Goal: Communication & Community: Answer question/provide support

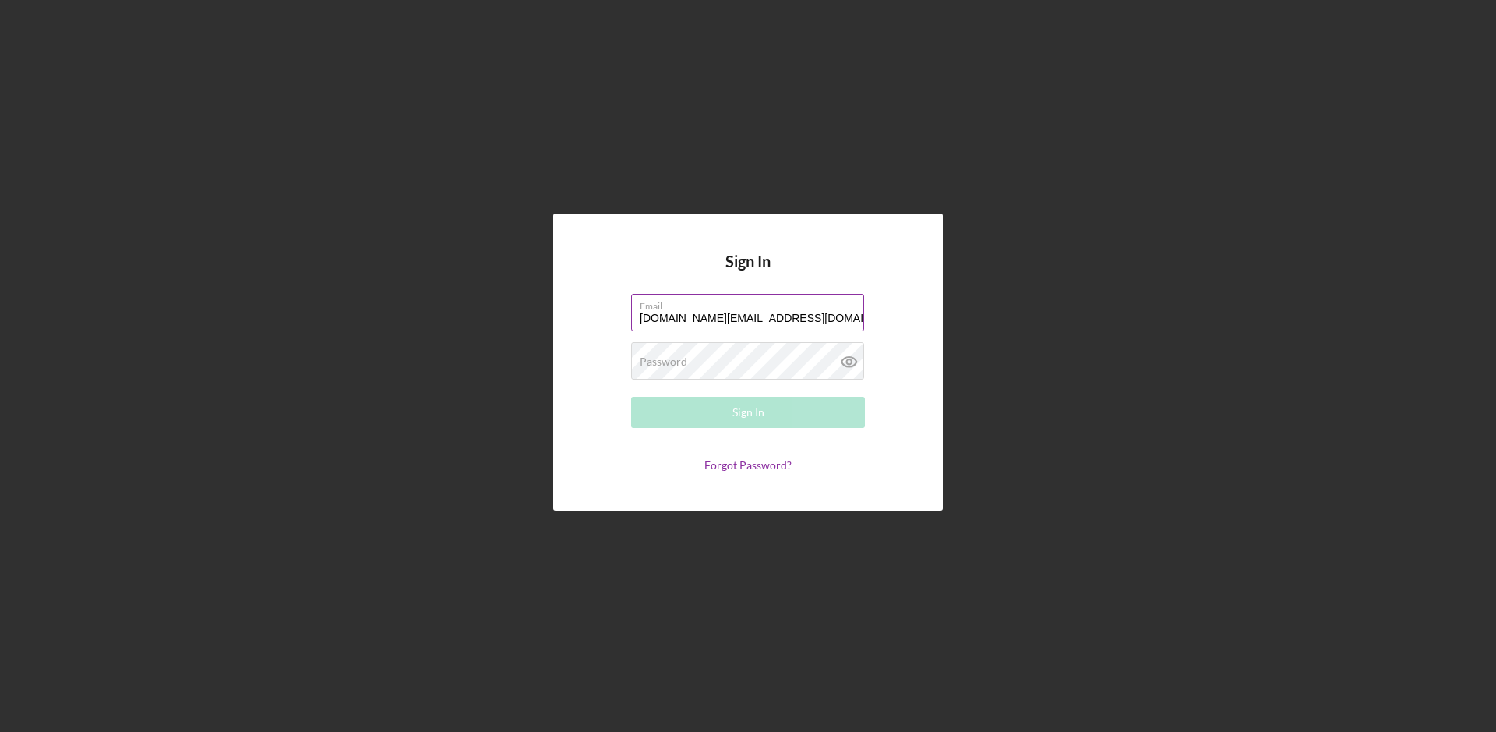
type input "[DOMAIN_NAME][EMAIL_ADDRESS][DOMAIN_NAME]"
click at [758, 411] on div "Sign In" at bounding box center [749, 412] width 32 height 31
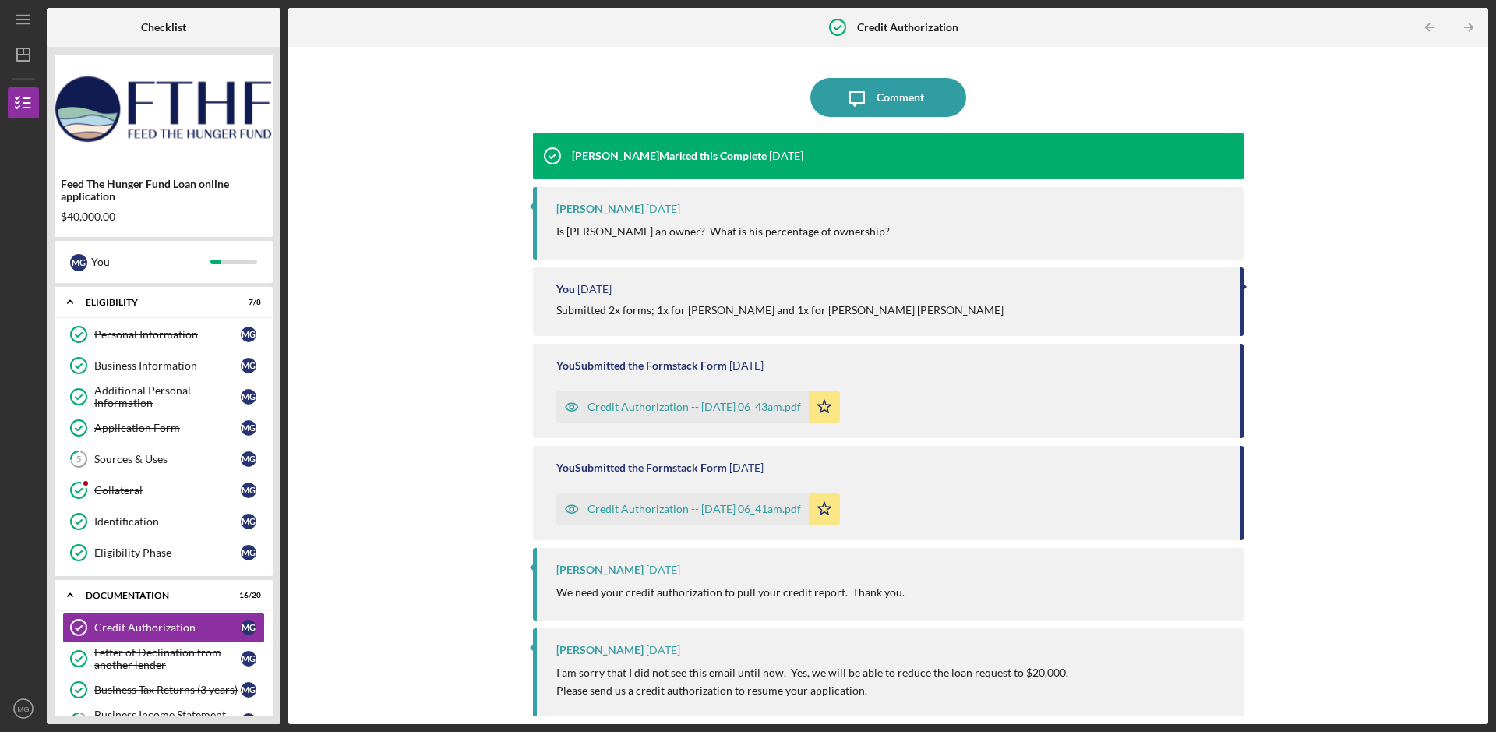
scroll to position [113, 0]
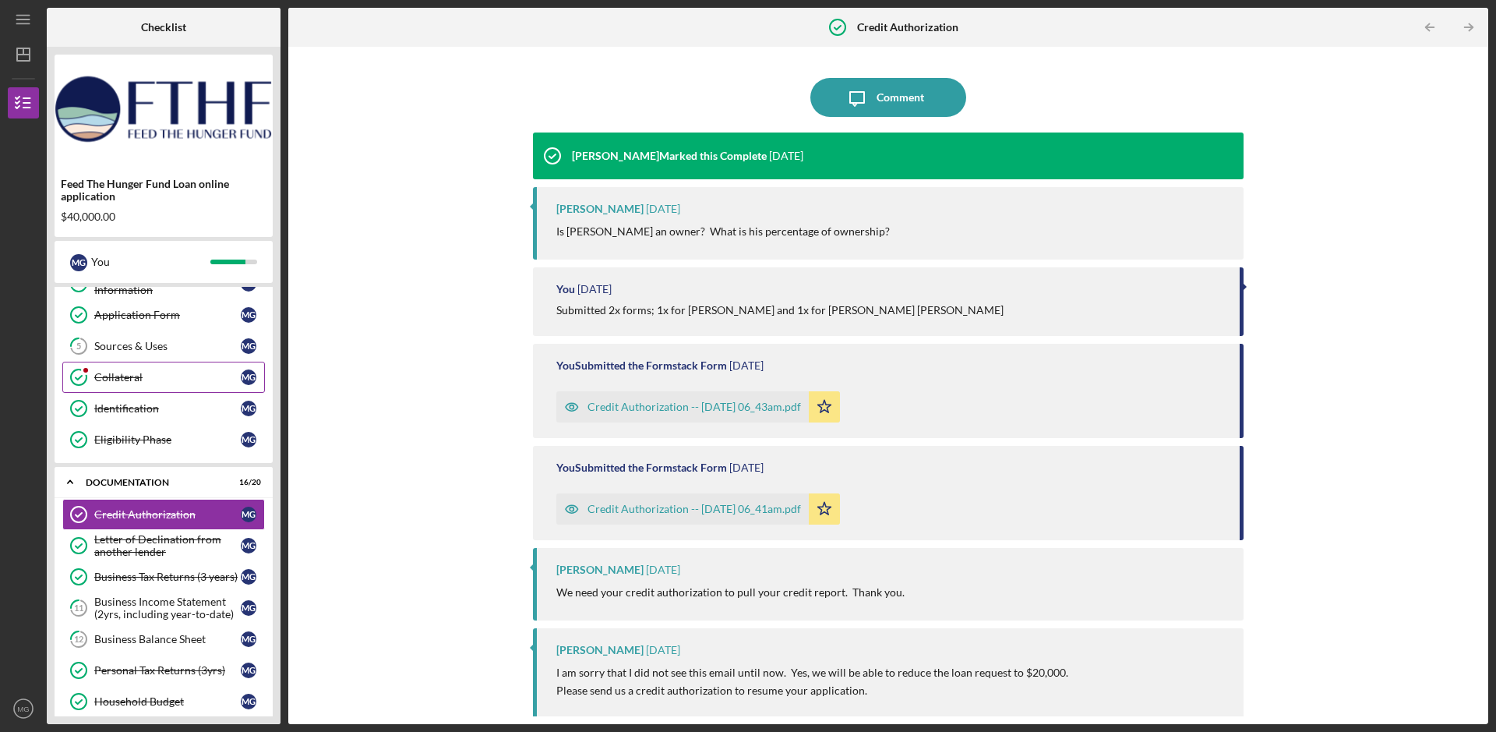
click at [133, 379] on div "Collateral" at bounding box center [167, 377] width 147 height 12
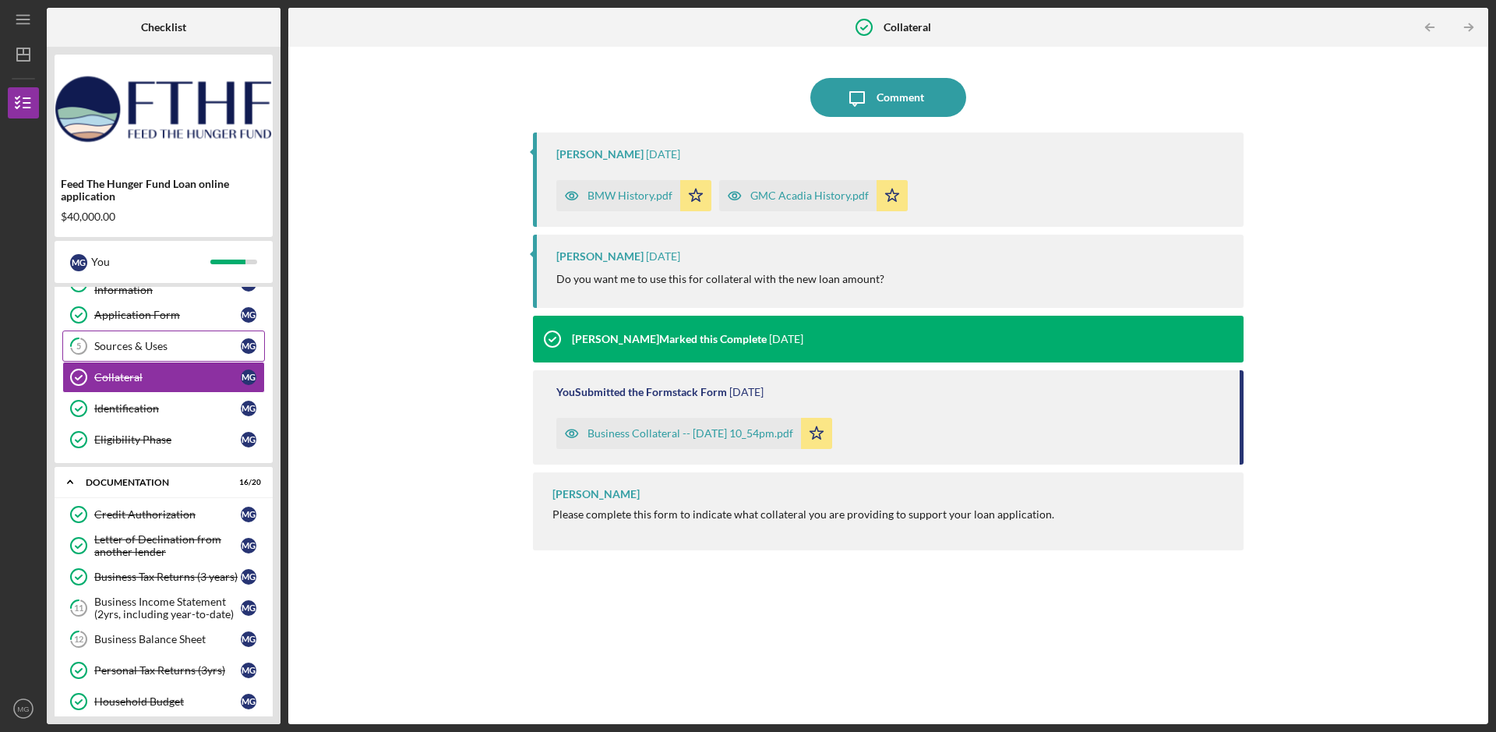
click at [169, 351] on div "Sources & Uses" at bounding box center [167, 346] width 147 height 12
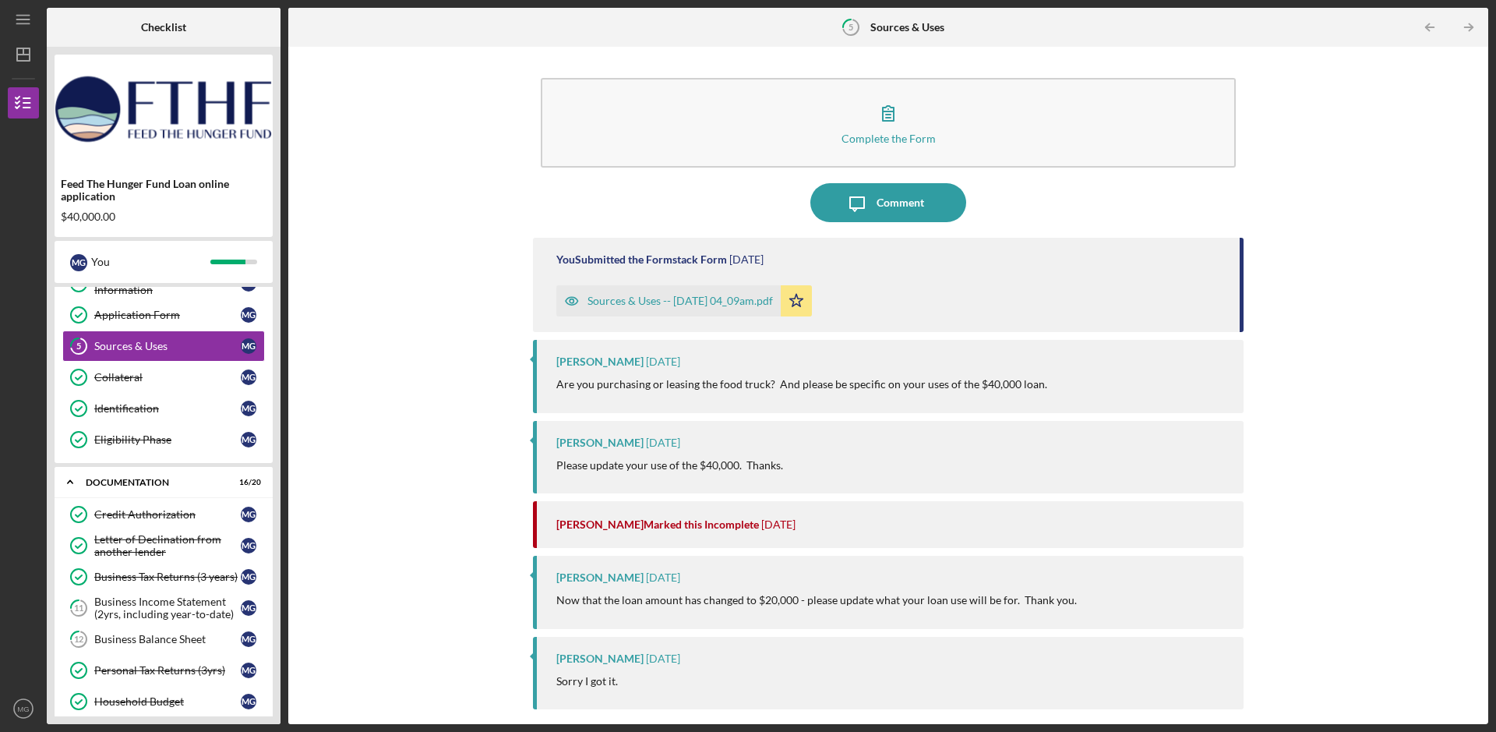
drag, startPoint x: 775, startPoint y: 385, endPoint x: 955, endPoint y: 385, distance: 179.2
click at [955, 385] on p "Are you purchasing or leasing the food truck? And please be specific on your us…" at bounding box center [801, 384] width 491 height 17
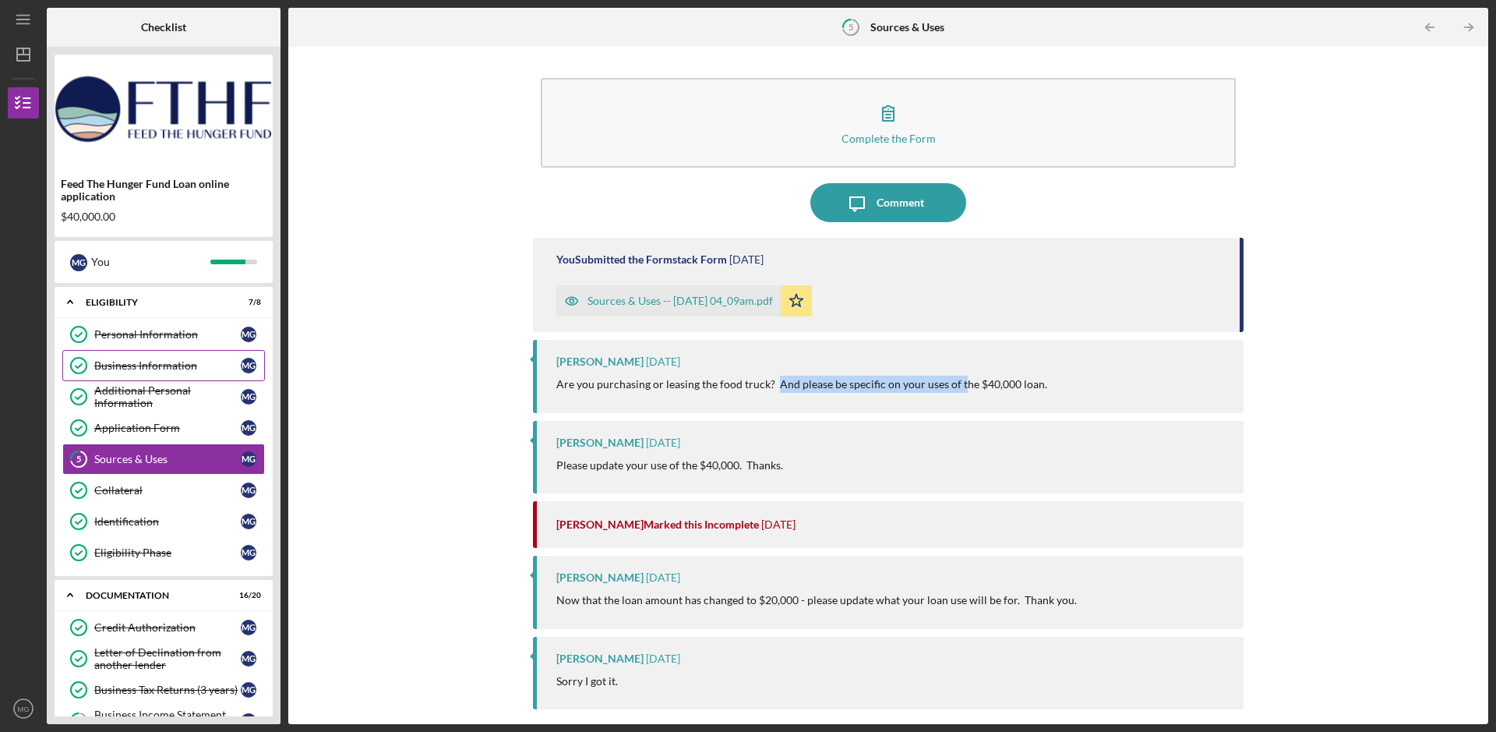
scroll to position [234, 0]
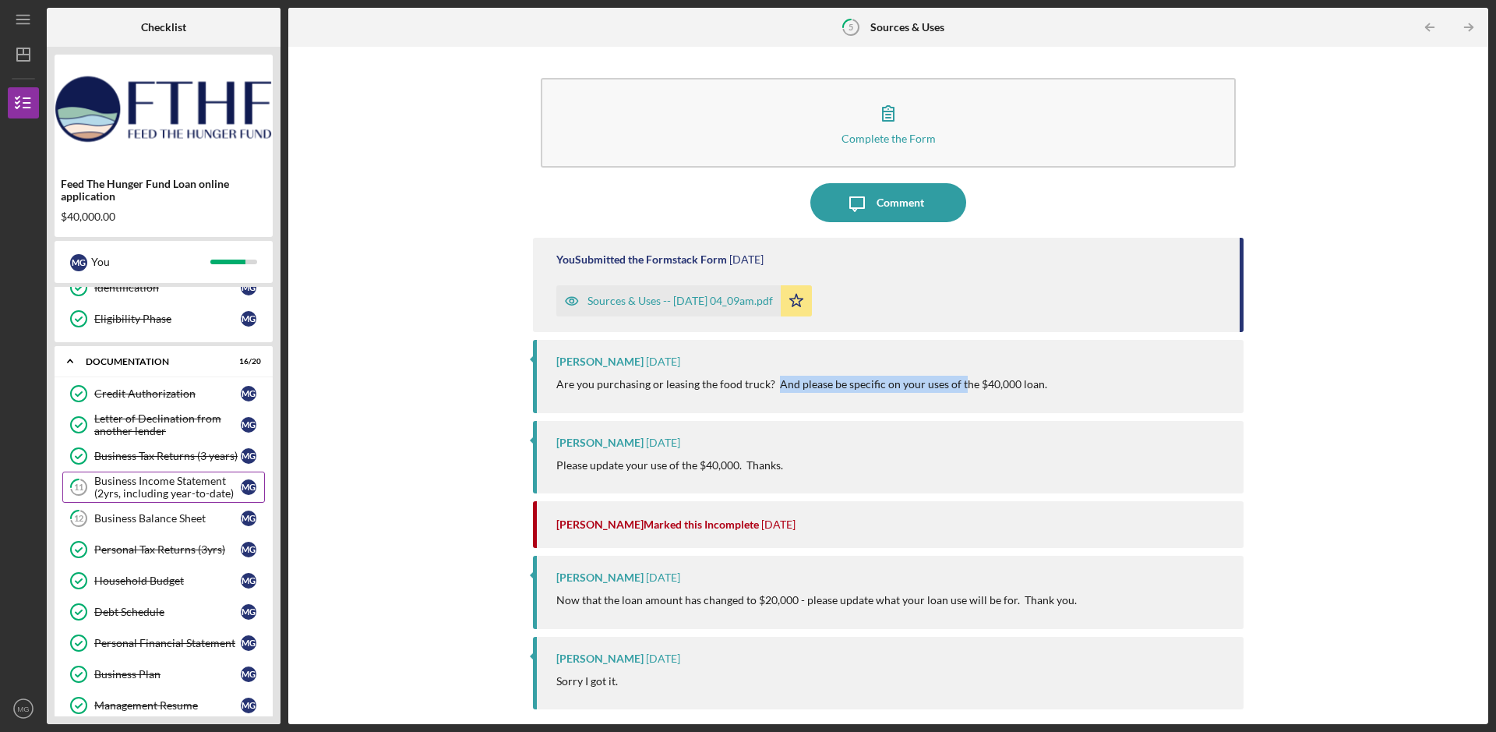
click at [162, 495] on div "Business Income Statement (2yrs, including year-to-date)" at bounding box center [167, 487] width 147 height 25
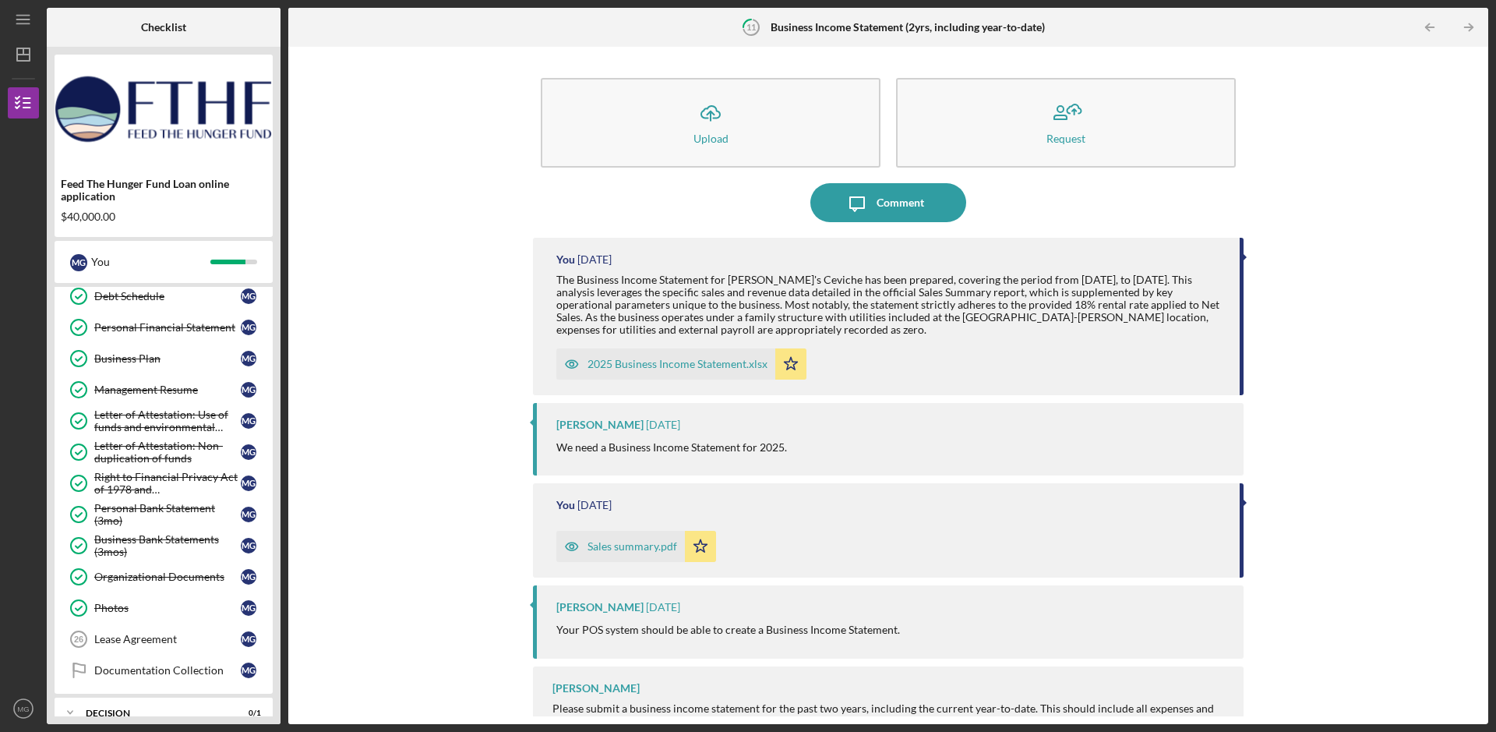
scroll to position [605, 0]
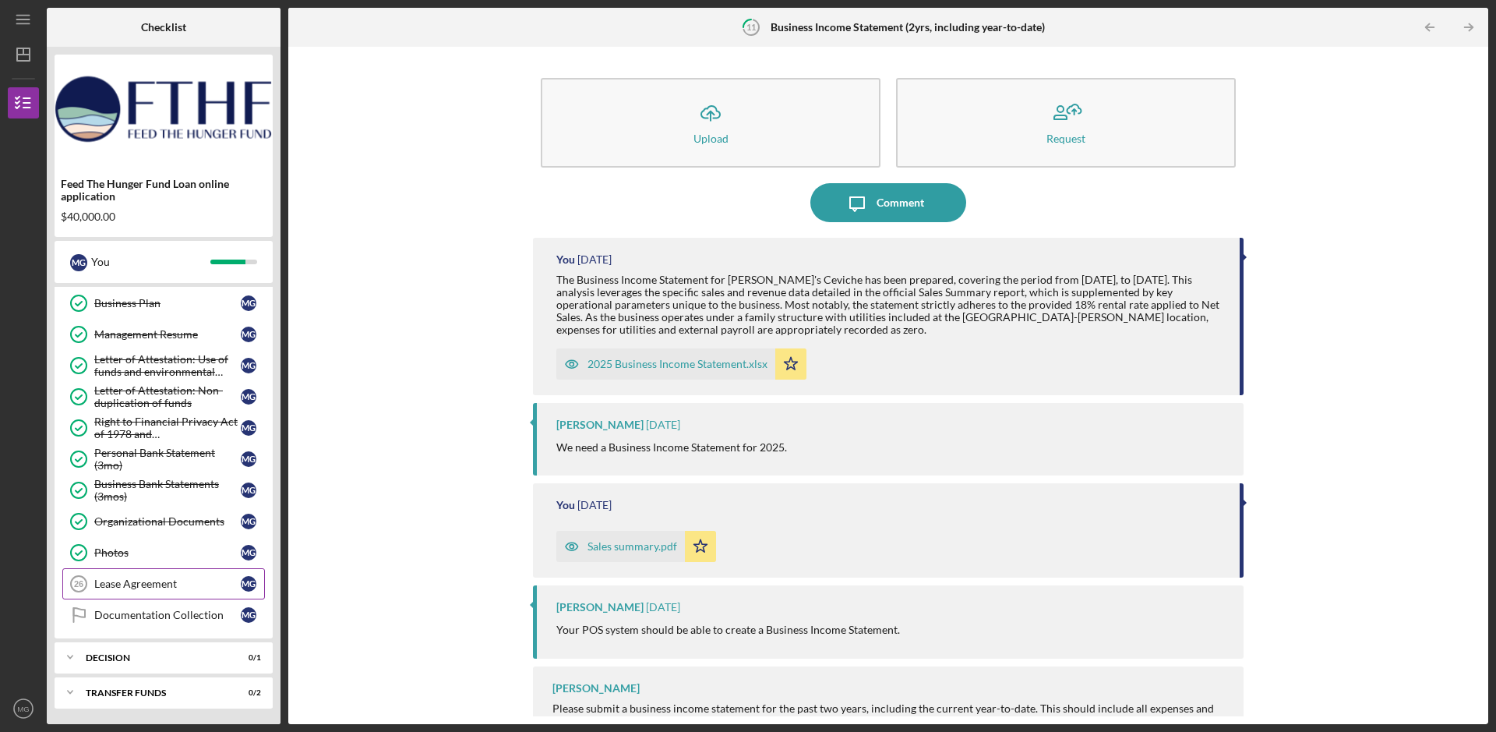
click at [131, 579] on div "Lease Agreement" at bounding box center [167, 583] width 147 height 12
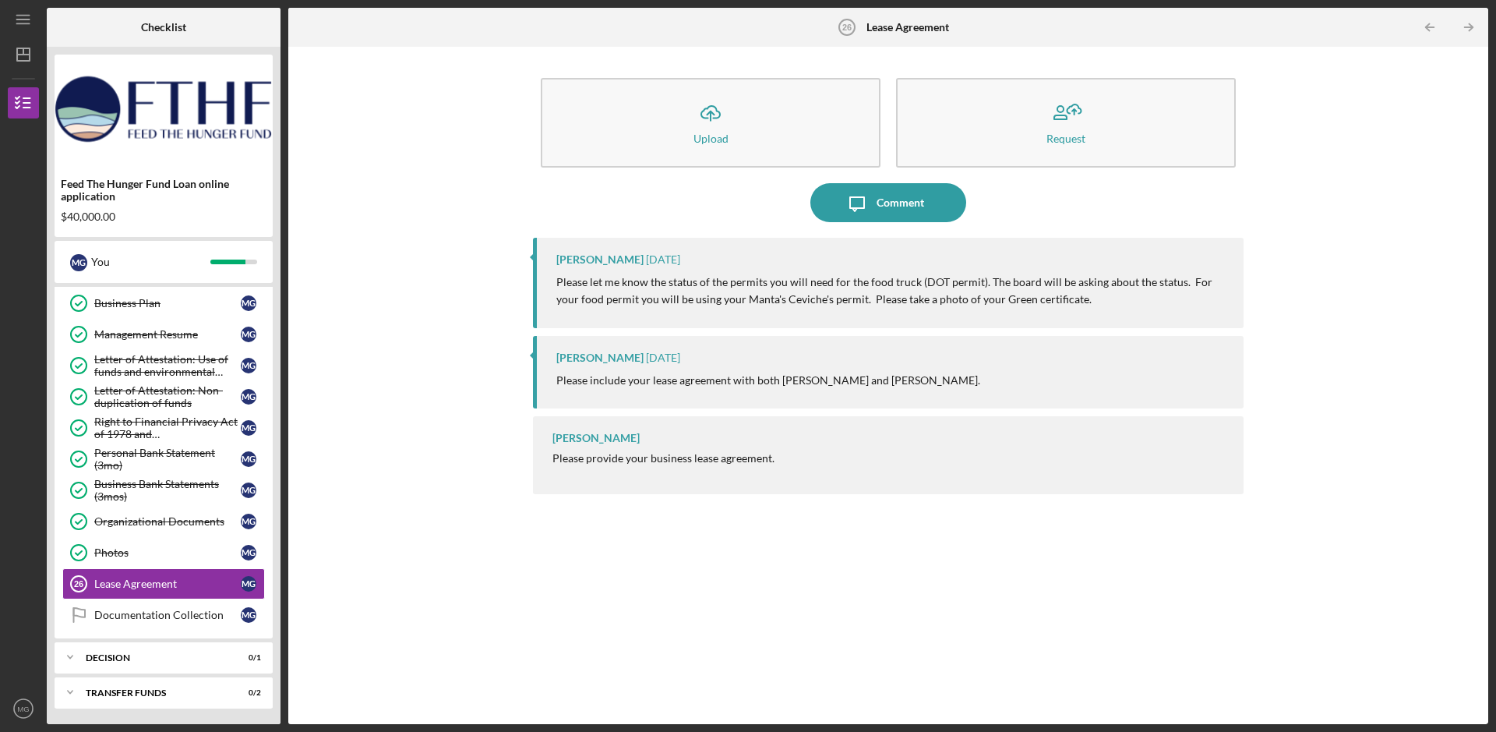
drag, startPoint x: 588, startPoint y: 284, endPoint x: 1181, endPoint y: 288, distance: 592.3
click at [1181, 288] on p "Please let me know the status of the permits you will need for the food truck (…" at bounding box center [892, 291] width 672 height 35
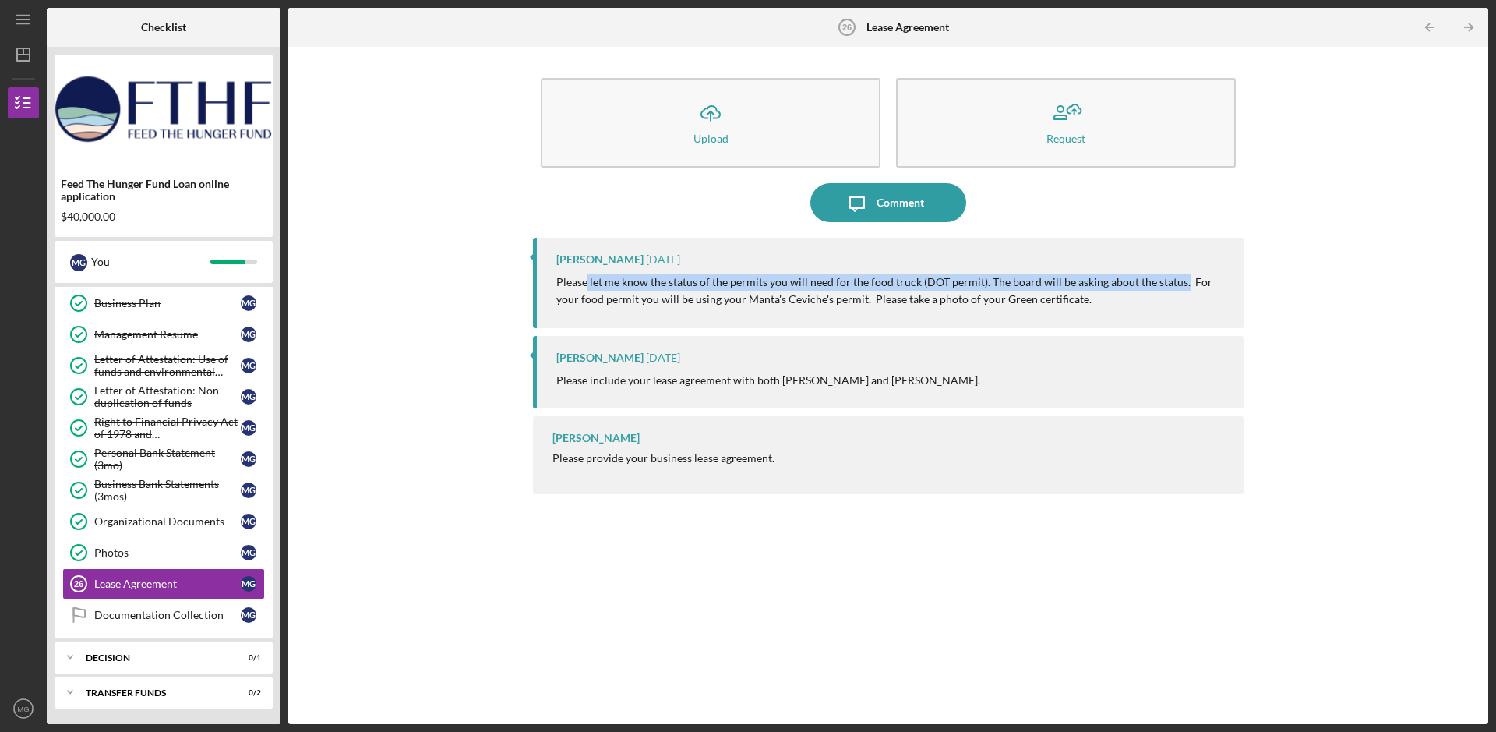
drag, startPoint x: 1073, startPoint y: 305, endPoint x: 552, endPoint y: 289, distance: 520.8
click at [552, 289] on div "[PERSON_NAME] [DATE] Please let me know the status of the permits you will need…" at bounding box center [888, 283] width 711 height 90
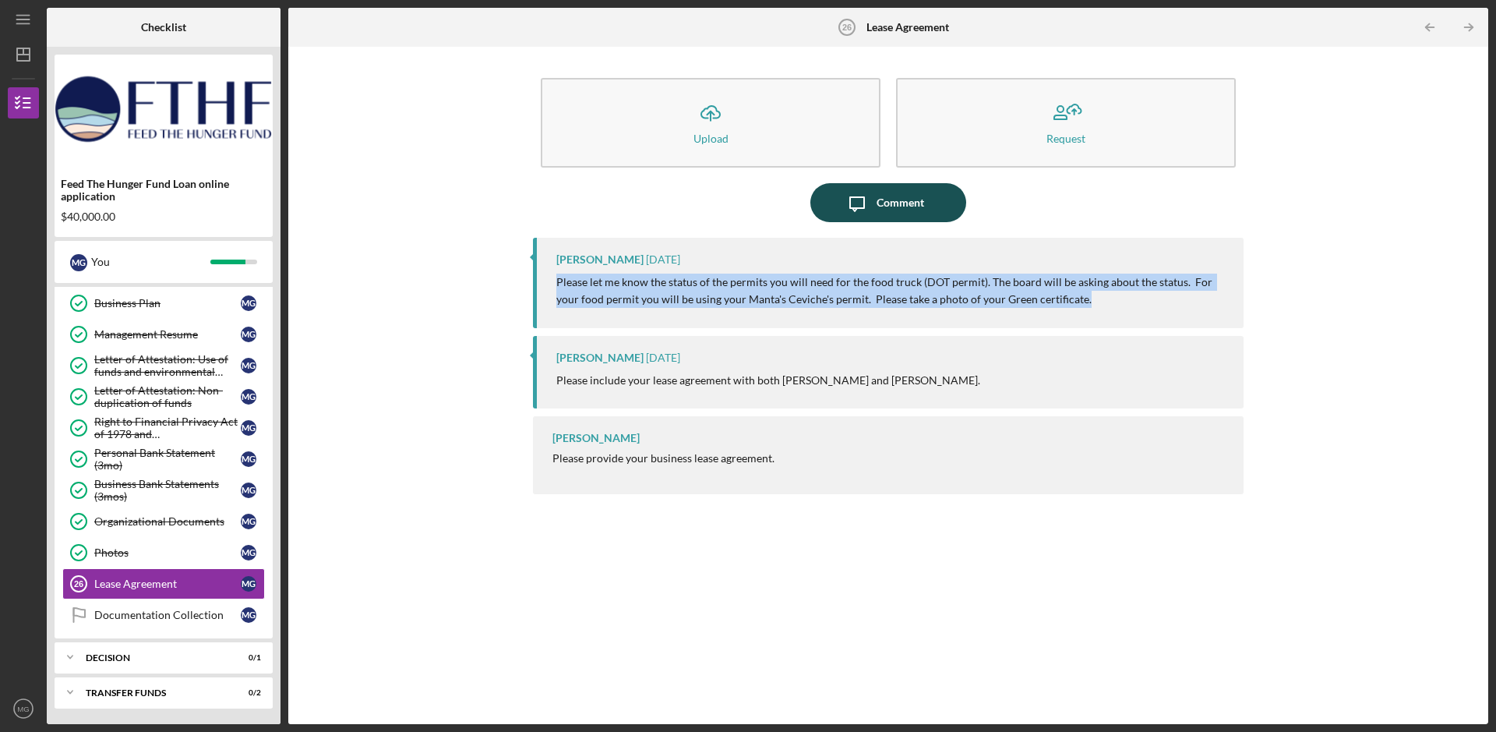
click at [885, 198] on div "Comment" at bounding box center [901, 202] width 48 height 39
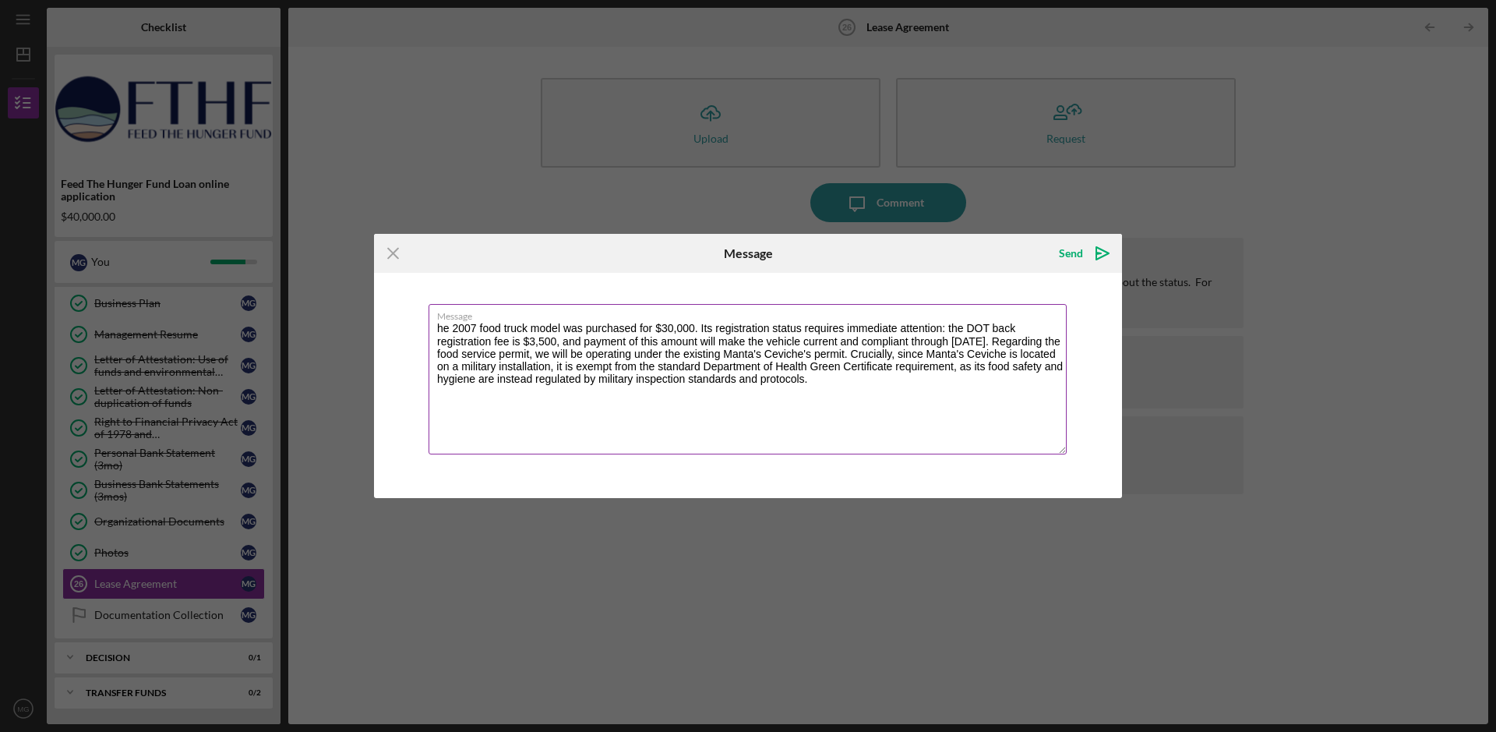
click at [436, 330] on textarea "he 2007 food truck model was purchased for $30,000. Its registration status req…" at bounding box center [748, 379] width 638 height 150
drag, startPoint x: 853, startPoint y: 254, endPoint x: 907, endPoint y: 411, distance: 166.3
click at [907, 411] on form "Icon/Menu Close Message Send Icon/icon-invite-send Message The 2007 food truck …" at bounding box center [748, 365] width 748 height 263
click at [570, 358] on textarea "The 2007 food truck model was purchased for $30,000. Its registration status re…" at bounding box center [748, 379] width 638 height 150
drag, startPoint x: 538, startPoint y: 330, endPoint x: 722, endPoint y: 326, distance: 183.2
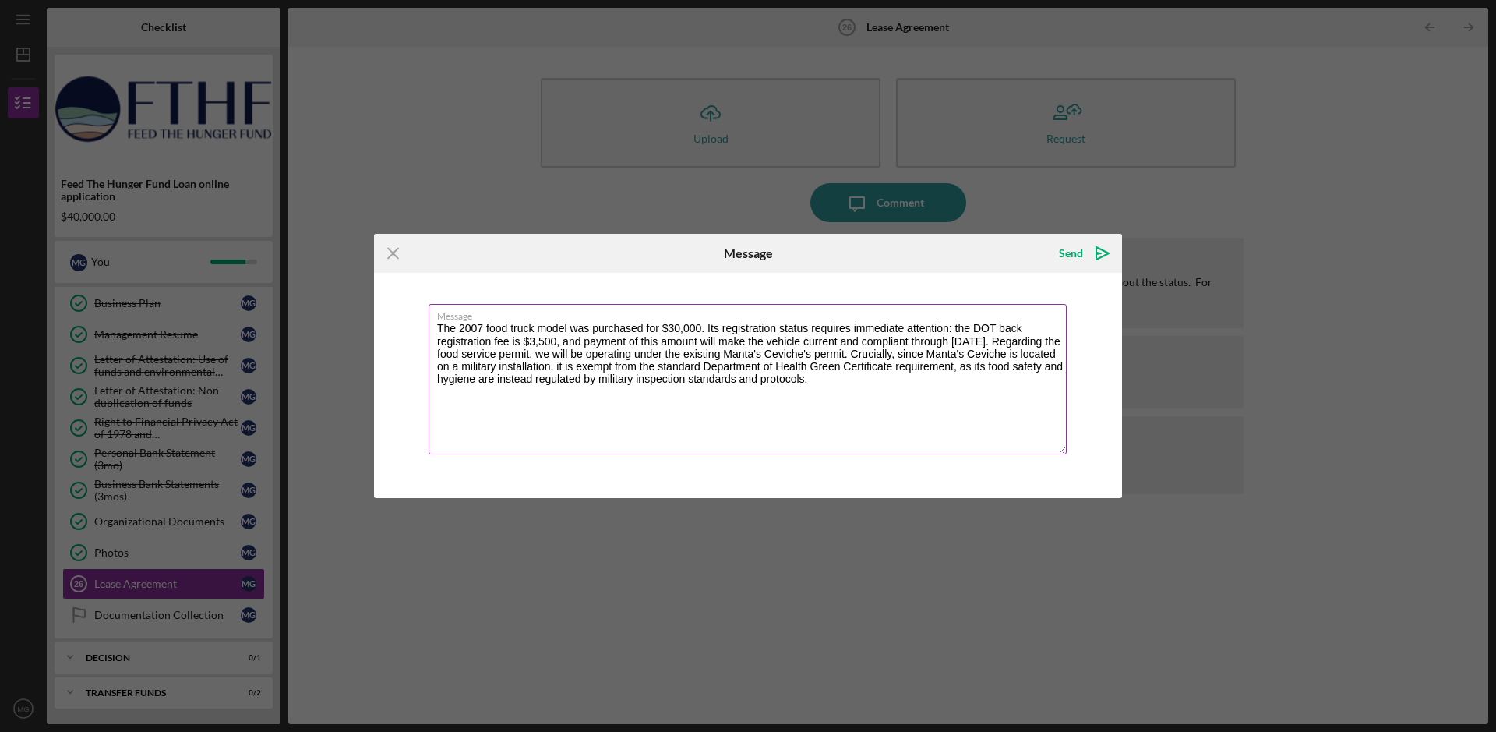
click at [722, 326] on textarea "The 2007 food truck model was purchased for $30,000. Its registration status re…" at bounding box center [748, 379] width 638 height 150
drag, startPoint x: 786, startPoint y: 327, endPoint x: 627, endPoint y: 332, distance: 159.8
click at [627, 332] on textarea "The 2007 food truck registration status requires immediate attention: the DOT b…" at bounding box center [748, 379] width 638 height 150
click at [757, 382] on textarea "The 2007 food truck registration status requires immediate attention: the DOT b…" at bounding box center [748, 379] width 638 height 150
click at [793, 344] on textarea "The 2007 food truck registration status requires immediate attention: the DOT b…" at bounding box center [748, 379] width 638 height 150
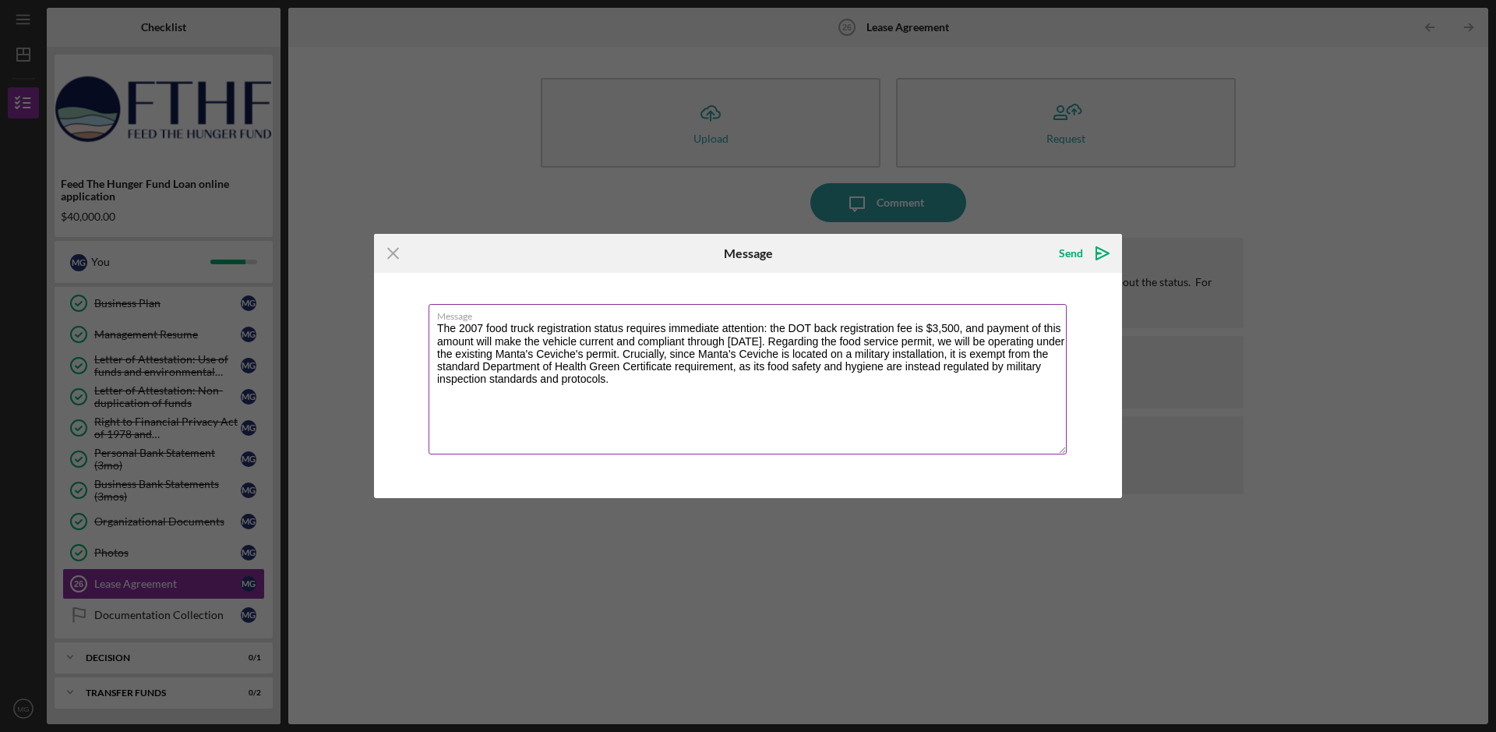
drag, startPoint x: 979, startPoint y: 341, endPoint x: 1057, endPoint y: 337, distance: 78.8
click at [1057, 337] on textarea "The 2007 food truck registration status requires immediate attention: the DOT b…" at bounding box center [748, 379] width 638 height 150
click at [660, 353] on textarea "The 2007 food truck registration status requires immediate attention: the DOT b…" at bounding box center [748, 379] width 638 height 150
click at [575, 384] on textarea "The 2007 food truck registration status requires immediate attention: the DOT b…" at bounding box center [748, 379] width 638 height 150
click at [895, 373] on textarea "The 2007 food truck registration status requires immediate attention: the DOT b…" at bounding box center [748, 379] width 638 height 150
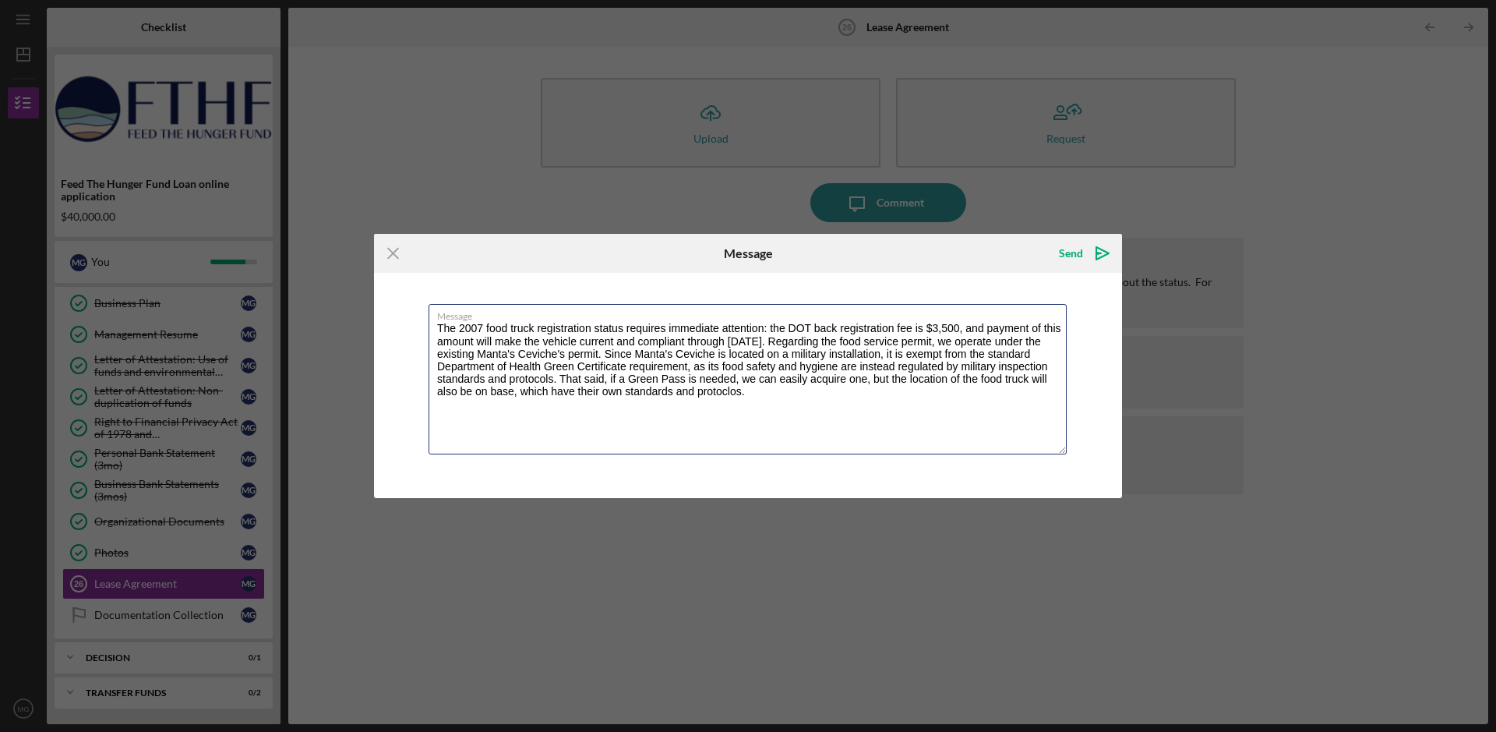
drag, startPoint x: 853, startPoint y: 402, endPoint x: 424, endPoint y: 330, distance: 435.3
click at [424, 330] on div "Message The 2007 food truck registration status requires immediate attention: t…" at bounding box center [748, 385] width 748 height 224
click at [734, 403] on textarea "The 2007 food truck registration status requires immediate attention: the DOT b…" at bounding box center [748, 379] width 638 height 150
drag, startPoint x: 750, startPoint y: 399, endPoint x: 412, endPoint y: 324, distance: 345.6
click at [412, 324] on div "Message The 2007 food truck registration status requires immediate attention: t…" at bounding box center [748, 385] width 748 height 224
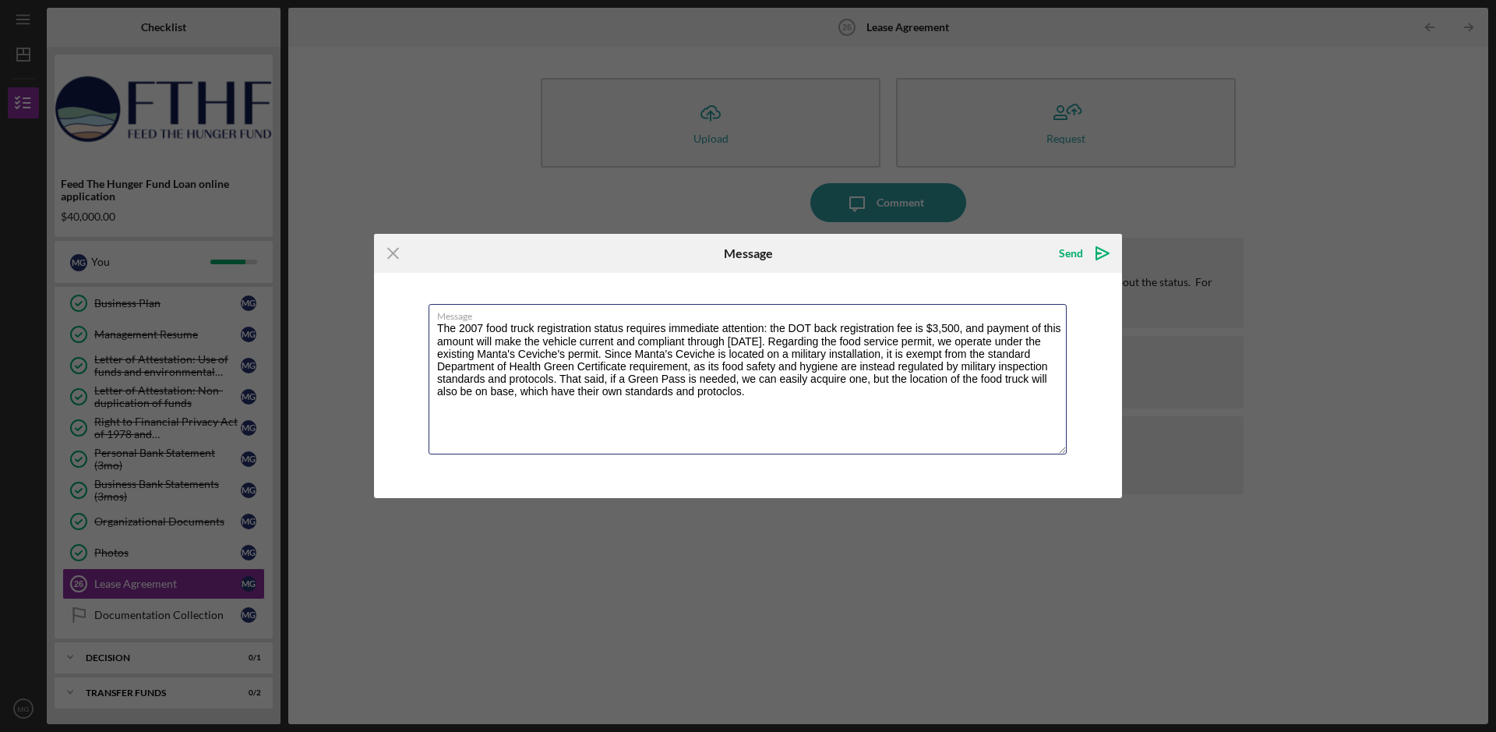
paste textarea "Here is a concise summary, edited for better flow and incorporating the conting…"
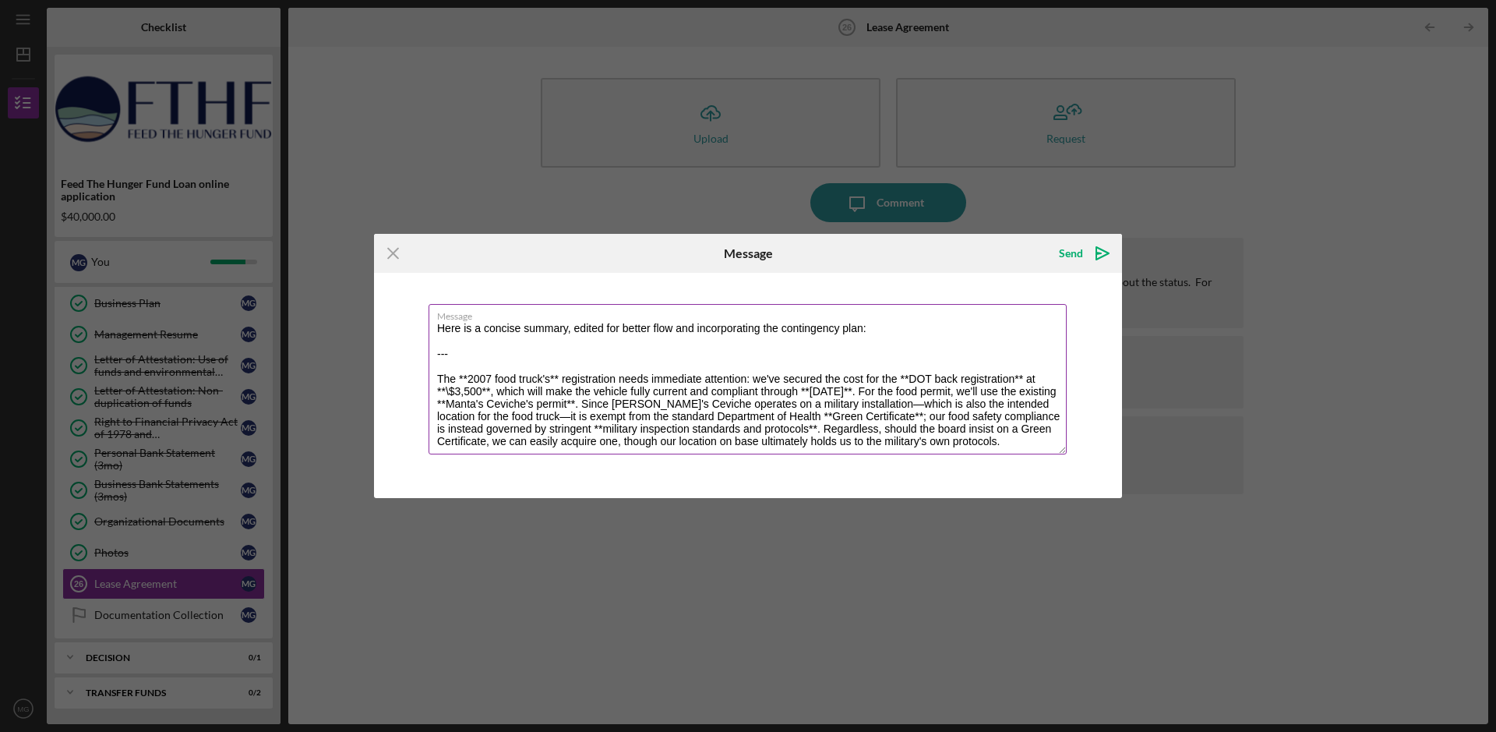
drag, startPoint x: 437, startPoint y: 330, endPoint x: 440, endPoint y: 382, distance: 51.5
click at [440, 382] on textarea "Here is a concise summary, edited for better flow and incorporating the conting…" at bounding box center [748, 379] width 638 height 150
type textarea "The 2007 food truck registration status requires immediate attention: the DOT b…"
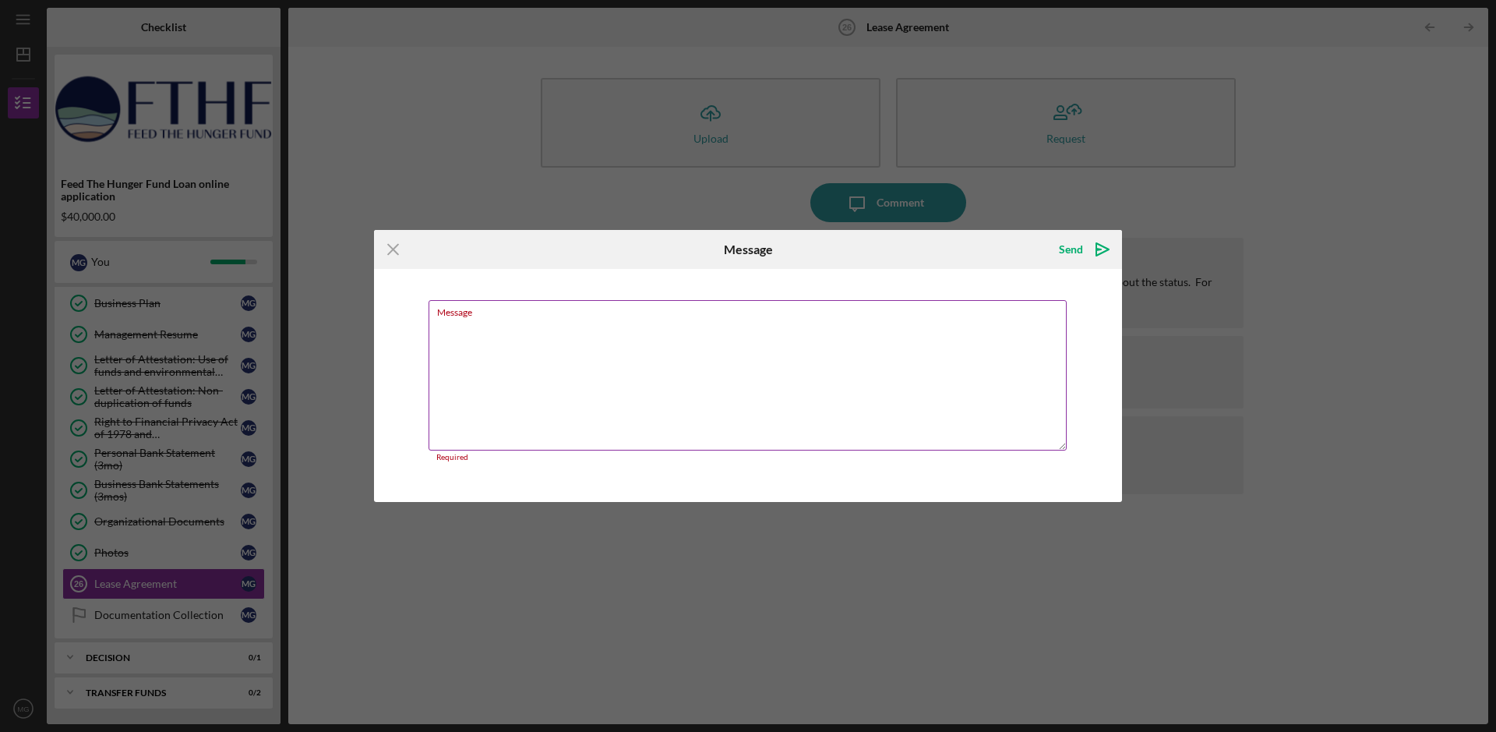
paste textarea "Here is a concise summary, edited for better flow and incorporating the conting…"
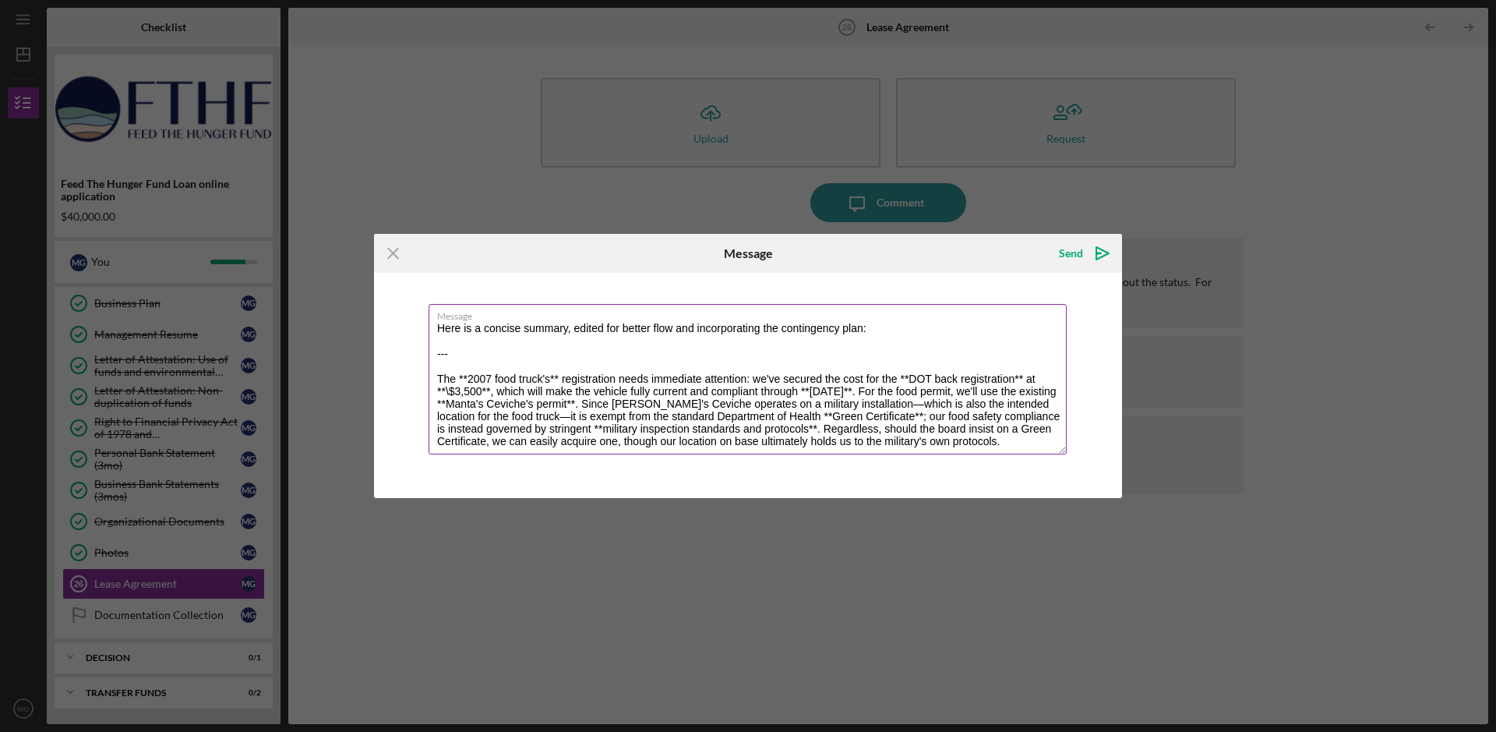
drag, startPoint x: 480, startPoint y: 357, endPoint x: 429, endPoint y: 324, distance: 60.3
click at [429, 324] on textarea "Here is a concise summary, edited for better flow and incorporating the conting…" at bounding box center [748, 379] width 638 height 150
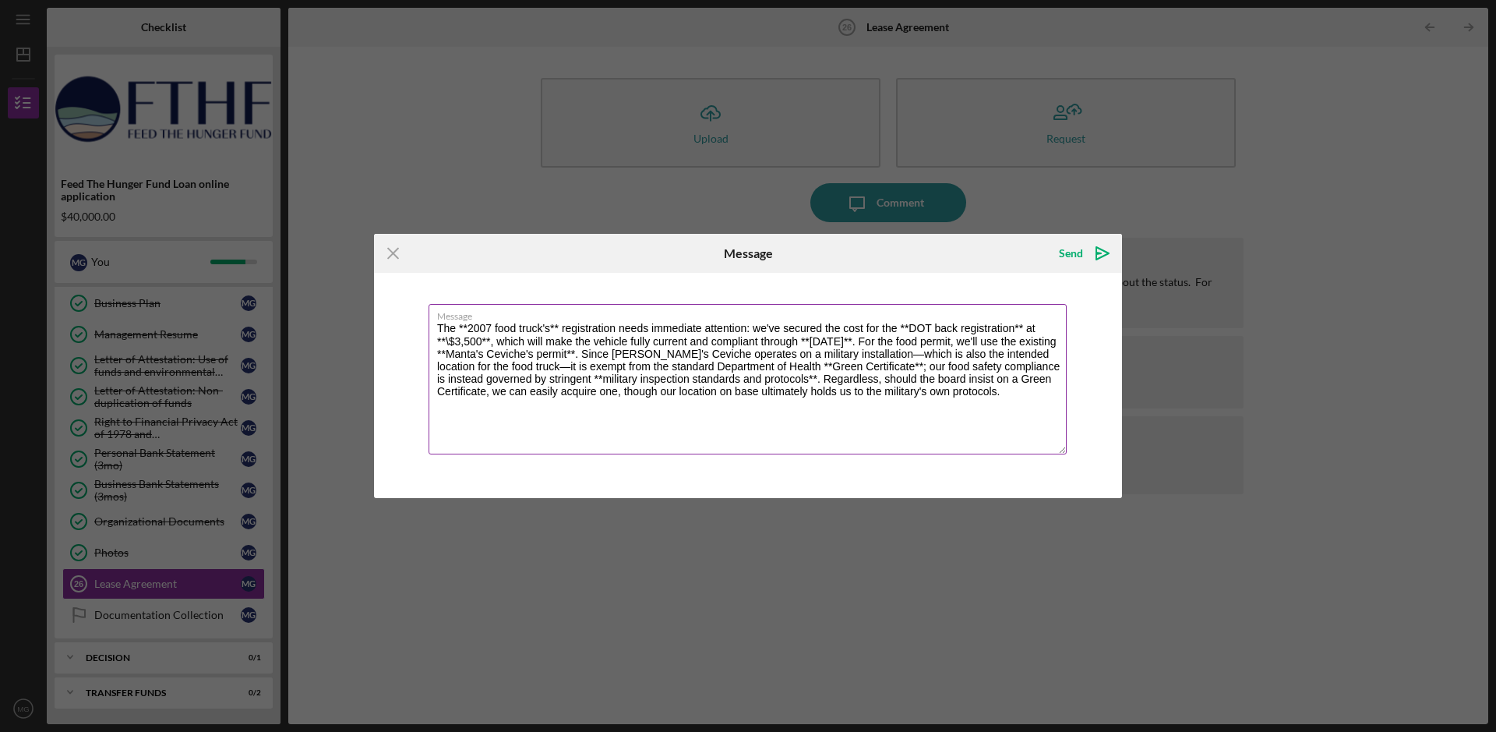
click at [470, 329] on textarea "The **2007 food truck's** registration needs immediate attention: we've secured…" at bounding box center [748, 379] width 638 height 150
click at [550, 325] on textarea "The 2007 food truck's** registration needs immediate attention: we've secured t…" at bounding box center [748, 379] width 638 height 150
click at [895, 325] on textarea "The 2007 food truck's registration needs immediate attention: we've secured the…" at bounding box center [748, 379] width 638 height 150
click at [997, 327] on textarea "The 2007 food truck's registration needs immediate attention: we've secured the…" at bounding box center [748, 379] width 638 height 150
click at [880, 328] on textarea "The 2007 food truck's registration needs immediate attention: we've secured the…" at bounding box center [748, 379] width 638 height 150
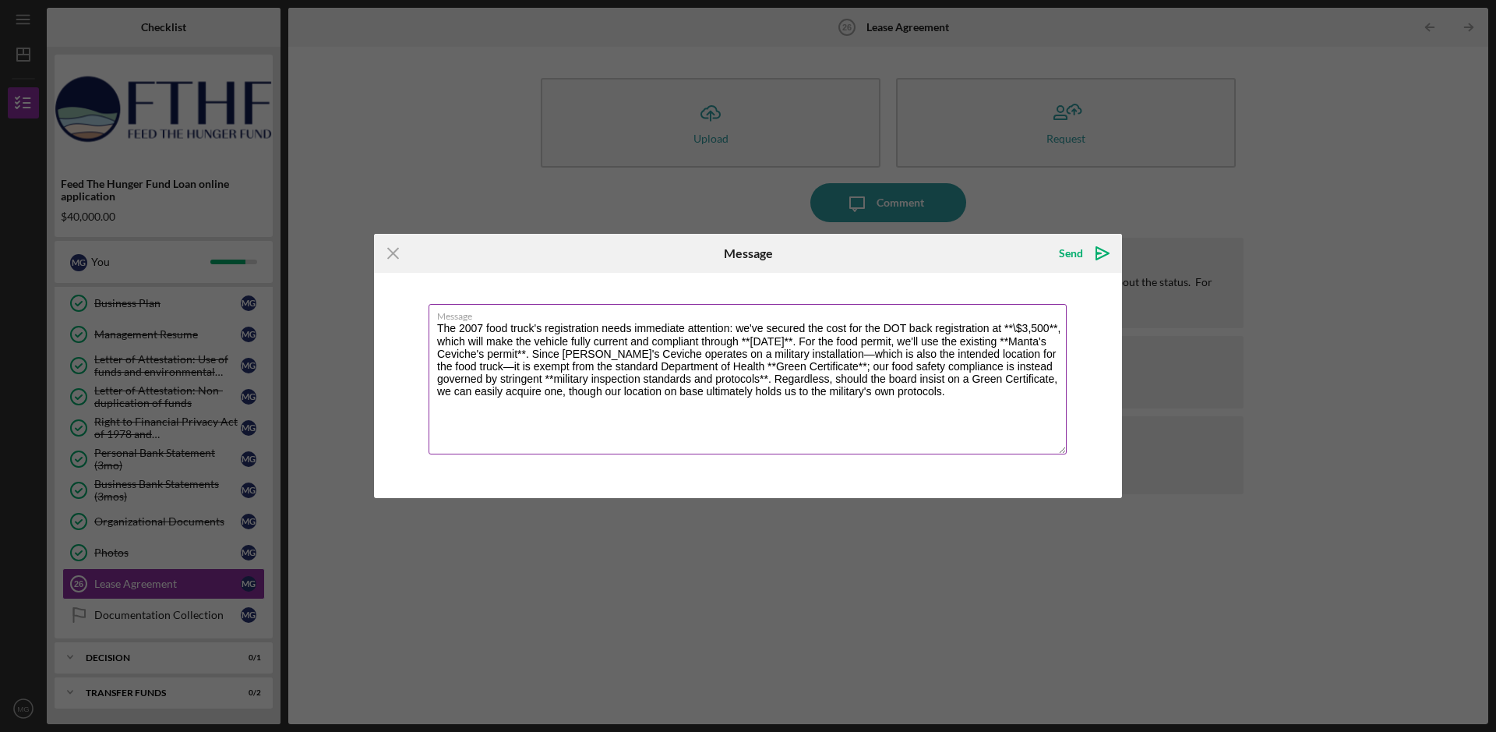
click at [1016, 328] on textarea "The 2007 food truck's registration needs immediate attention: we've secured the…" at bounding box center [748, 379] width 638 height 150
click at [1047, 323] on textarea "The 2007 food truck's registration needs immediate attention: we've secured the…" at bounding box center [748, 379] width 638 height 150
drag, startPoint x: 737, startPoint y: 329, endPoint x: 807, endPoint y: 328, distance: 69.4
click at [807, 328] on textarea "The 2007 food truck's registration needs immediate attention: we've secured the…" at bounding box center [748, 379] width 638 height 150
click at [653, 342] on textarea "The 2007 food truck's registration needs immediate attention: the cost for the …" at bounding box center [748, 379] width 638 height 150
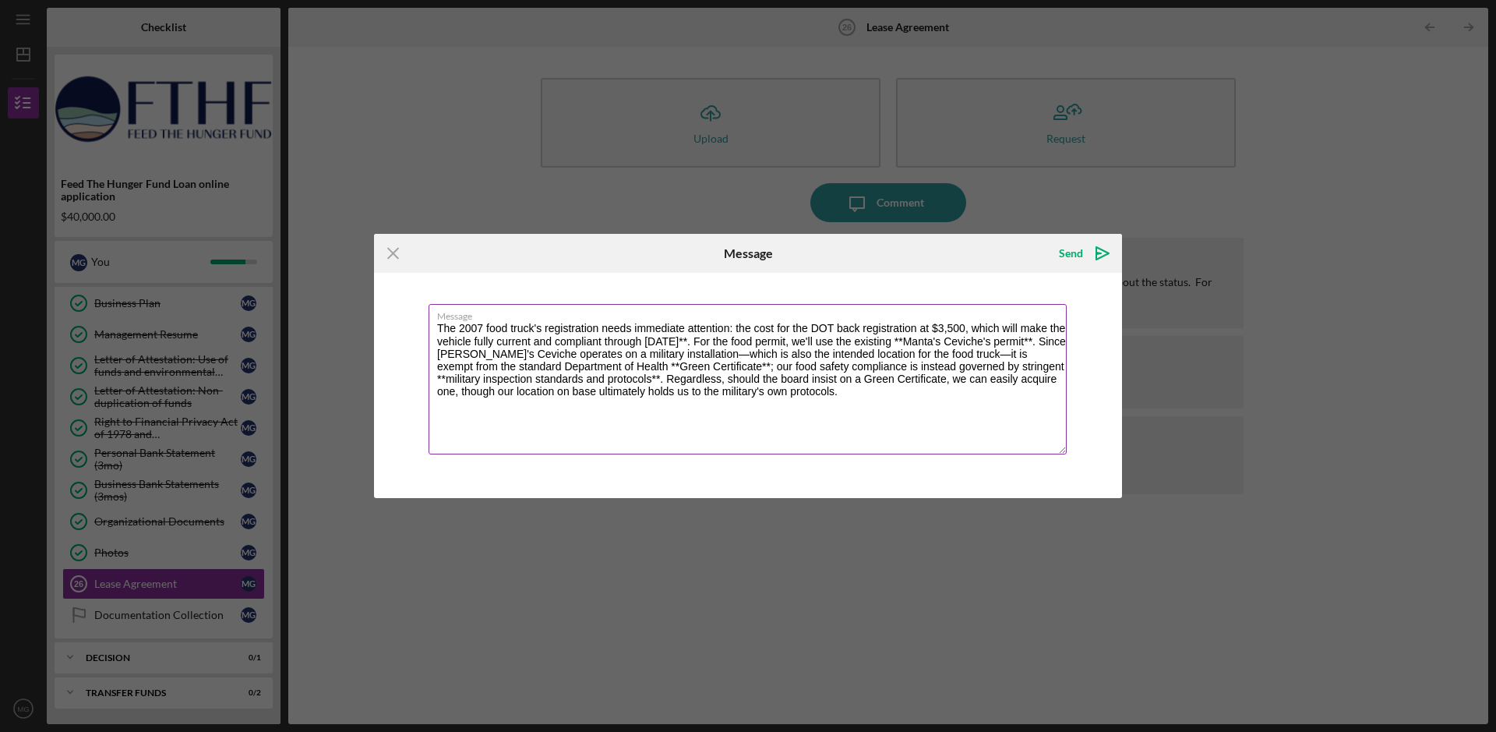
click at [711, 338] on textarea "The 2007 food truck's registration needs immediate attention: the cost for the …" at bounding box center [748, 379] width 638 height 150
click at [916, 340] on textarea "The 2007 food truck's registration needs immediate attention: the cost for the …" at bounding box center [748, 379] width 638 height 150
click at [1039, 339] on textarea "The 2007 food truck's registration needs immediate attention: the cost for the …" at bounding box center [748, 379] width 638 height 150
click at [595, 367] on textarea "The 2007 food truck's registration needs immediate attention: the cost for the …" at bounding box center [748, 379] width 638 height 150
click at [680, 366] on textarea "The 2007 food truck's registration needs immediate attention: the cost for the …" at bounding box center [748, 379] width 638 height 150
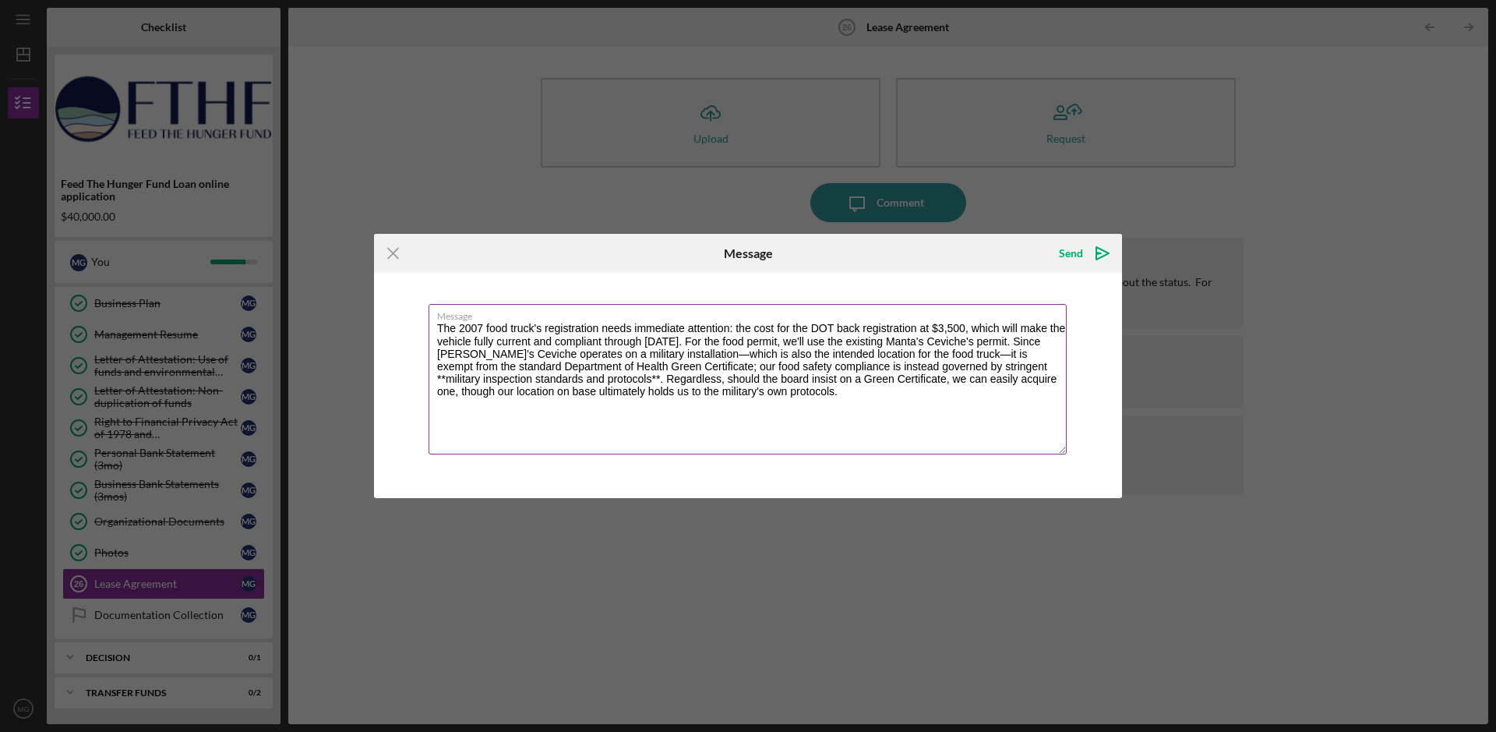
click at [978, 365] on textarea "The 2007 food truck's registration needs immediate attention: the cost for the …" at bounding box center [748, 379] width 638 height 150
click at [563, 381] on textarea "The 2007 food truck's registration needs immediate attention: the cost for the …" at bounding box center [748, 379] width 638 height 150
click at [839, 400] on textarea "The 2007 food truck's registration needs immediate attention: the cost for the …" at bounding box center [748, 379] width 638 height 150
click at [776, 394] on textarea "The 2007 food truck's registration needs immediate attention: the cost for the …" at bounding box center [748, 379] width 638 height 150
type textarea "The 2007 food truck's registration needs immediate attention: the cost for the …"
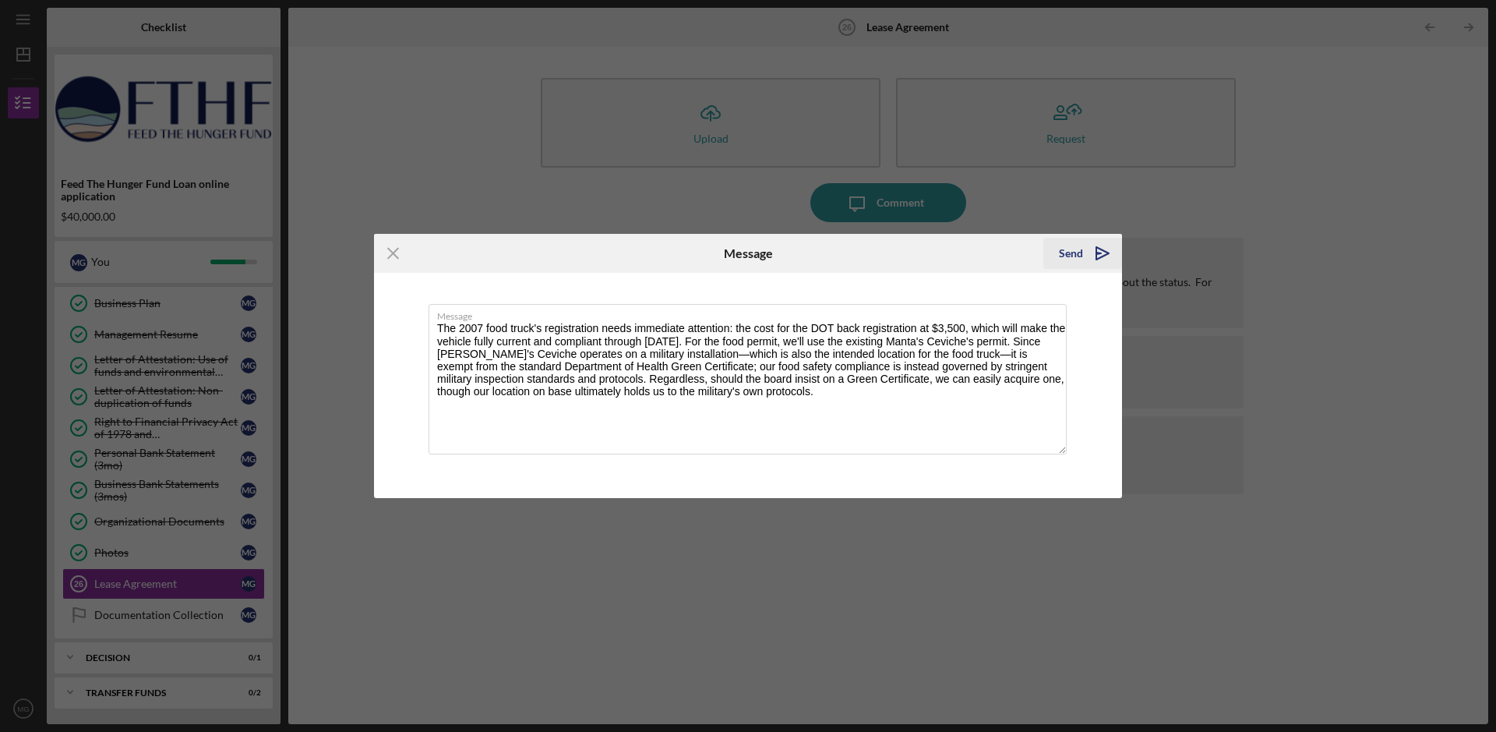
click at [1100, 252] on icon "Icon/icon-invite-send" at bounding box center [1102, 253] width 39 height 39
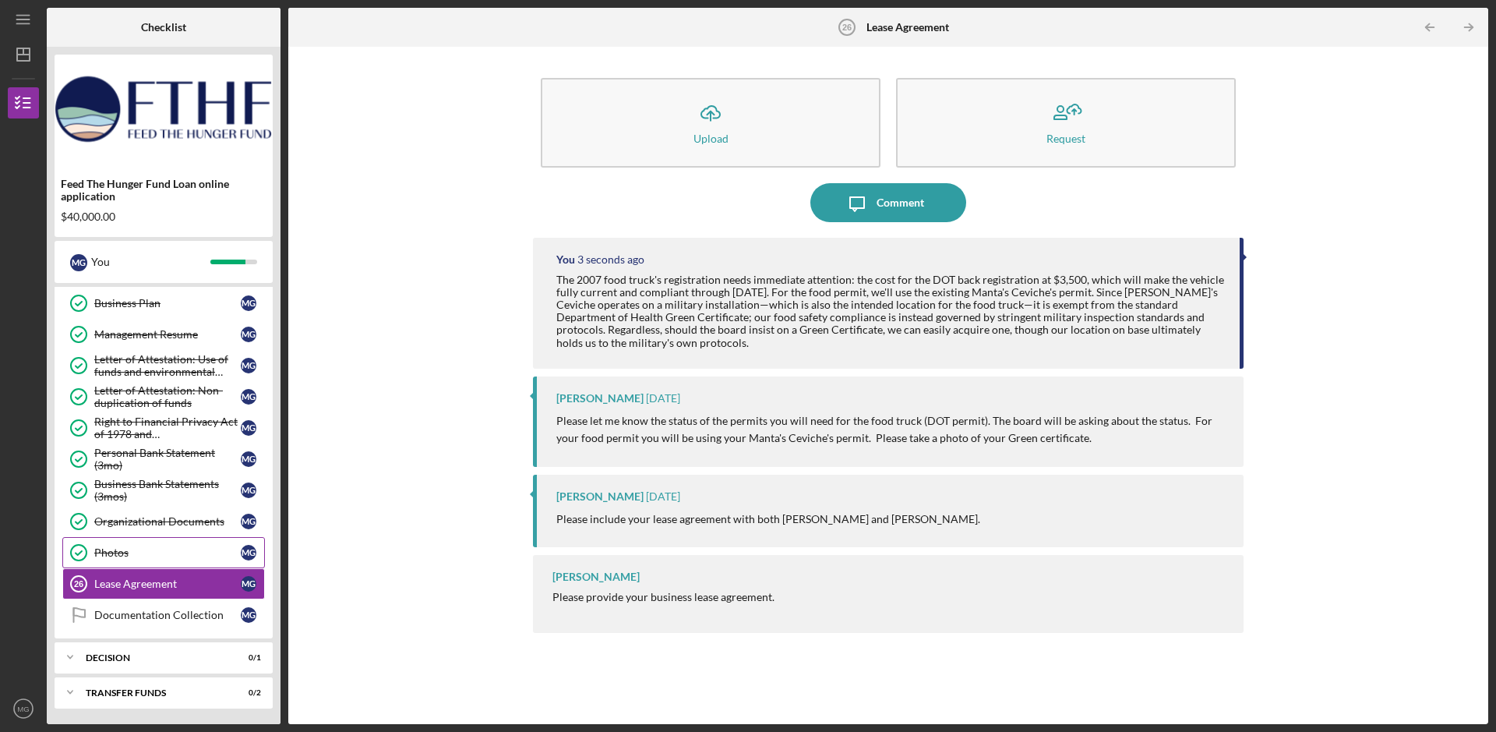
click at [149, 547] on div "Photos" at bounding box center [167, 552] width 147 height 12
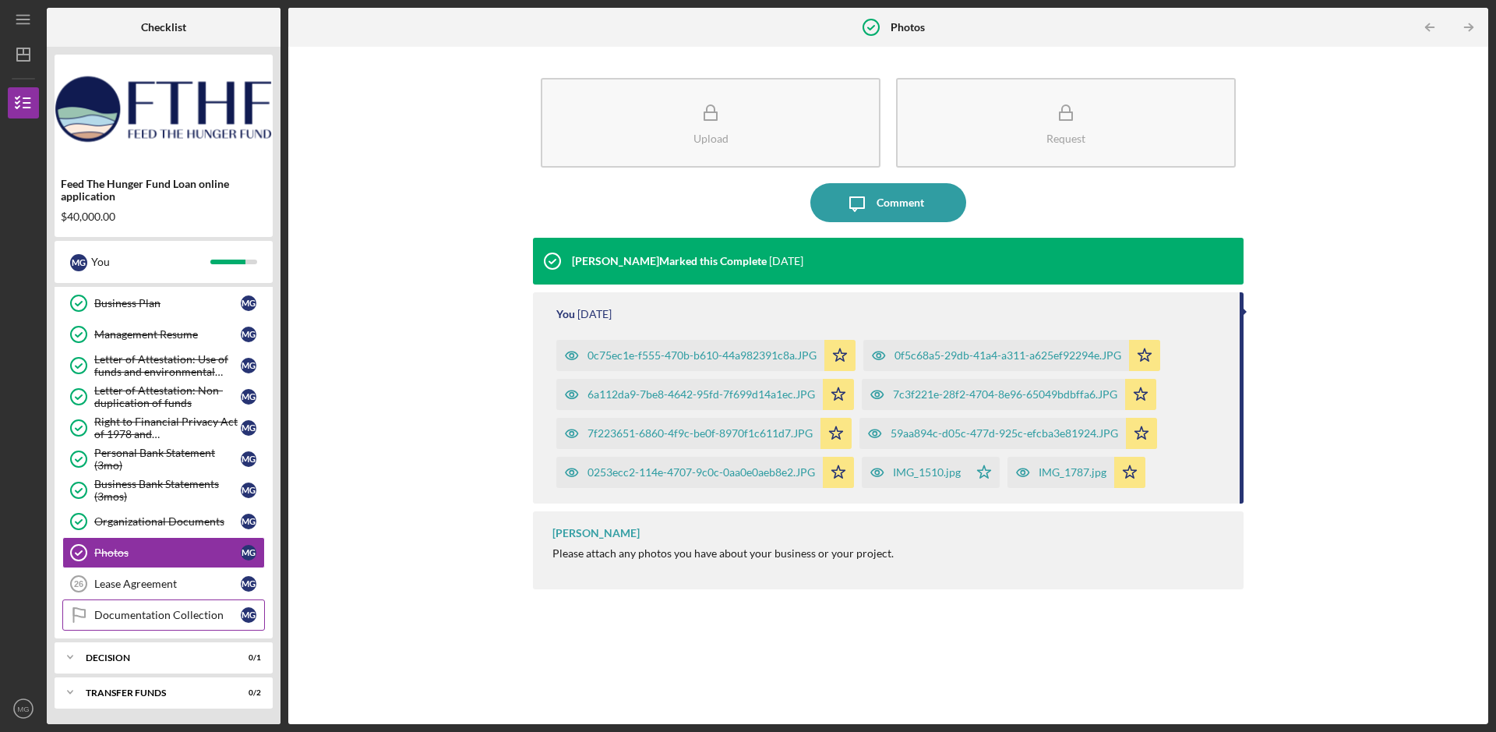
click at [120, 613] on div "Documentation Collection" at bounding box center [167, 615] width 147 height 12
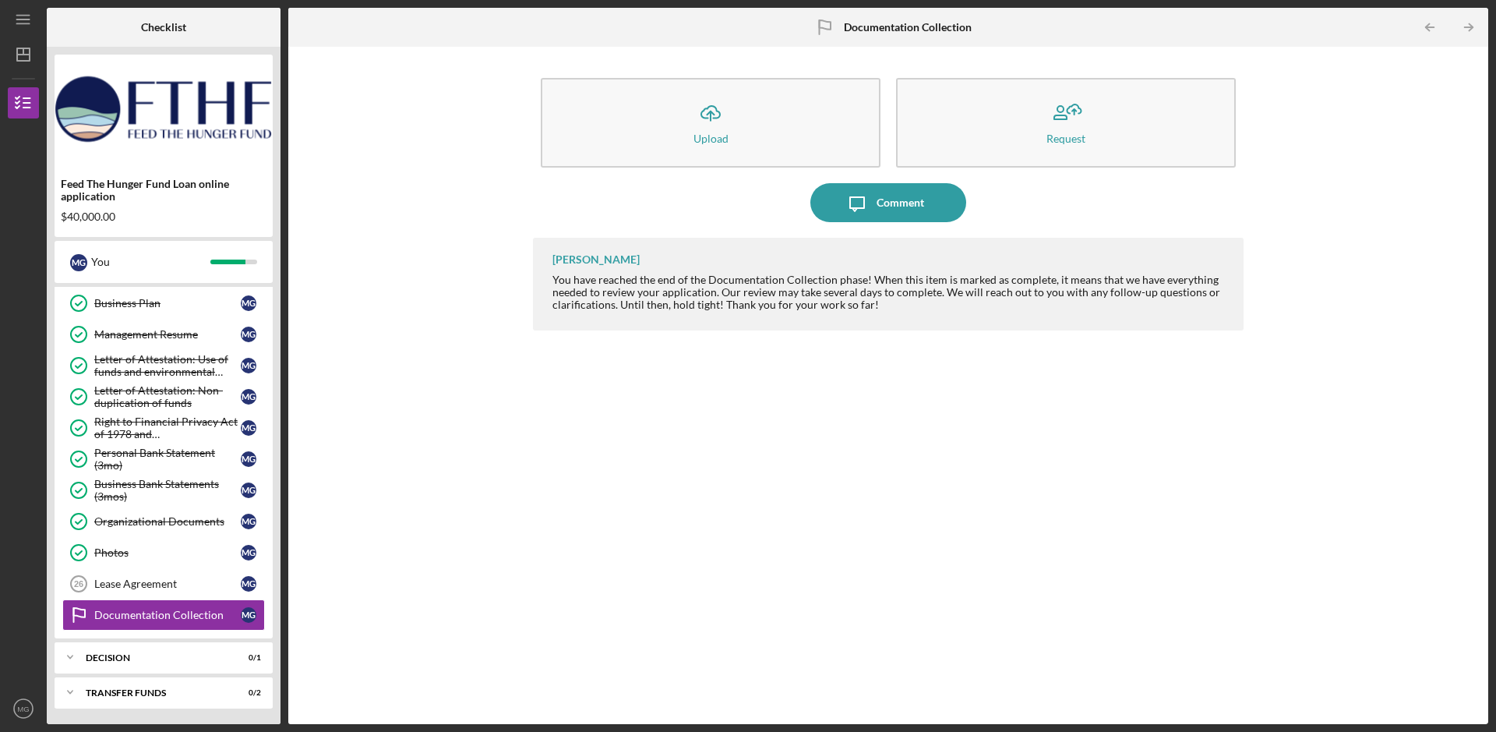
drag, startPoint x: 890, startPoint y: 286, endPoint x: 983, endPoint y: 287, distance: 93.5
click at [983, 287] on div "You have reached the end of the Documentation Collection phase! When this item …" at bounding box center [890, 292] width 676 height 37
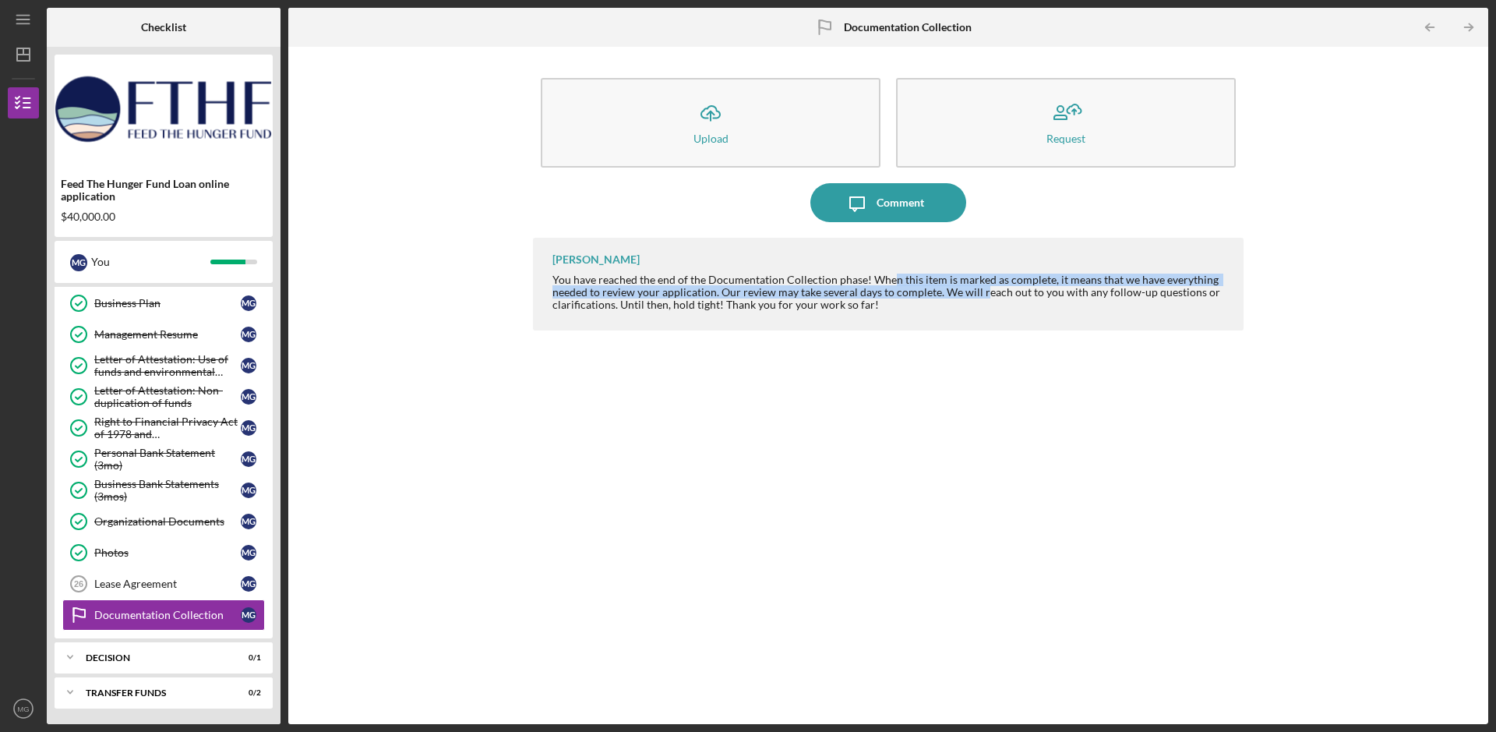
click at [1046, 291] on div "You have reached the end of the Documentation Collection phase! When this item …" at bounding box center [890, 292] width 676 height 37
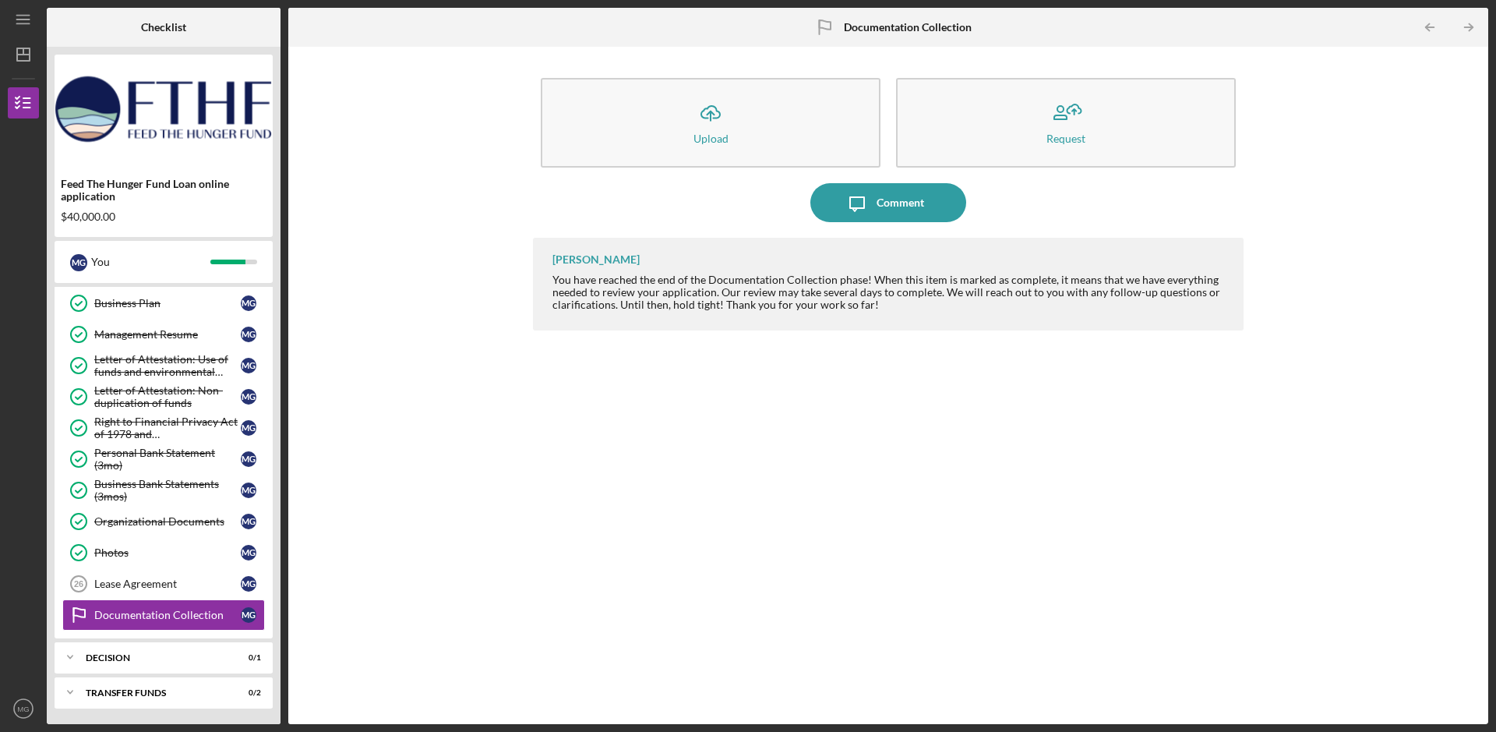
click at [620, 295] on div "You have reached the end of the Documentation Collection phase! When this item …" at bounding box center [890, 292] width 676 height 37
drag, startPoint x: 620, startPoint y: 295, endPoint x: 705, endPoint y: 294, distance: 85.0
click at [708, 293] on div "You have reached the end of the Documentation Collection phase! When this item …" at bounding box center [890, 292] width 676 height 37
drag, startPoint x: 912, startPoint y: 301, endPoint x: 931, endPoint y: 301, distance: 19.5
click at [931, 301] on div "You have reached the end of the Documentation Collection phase! When this item …" at bounding box center [890, 292] width 676 height 37
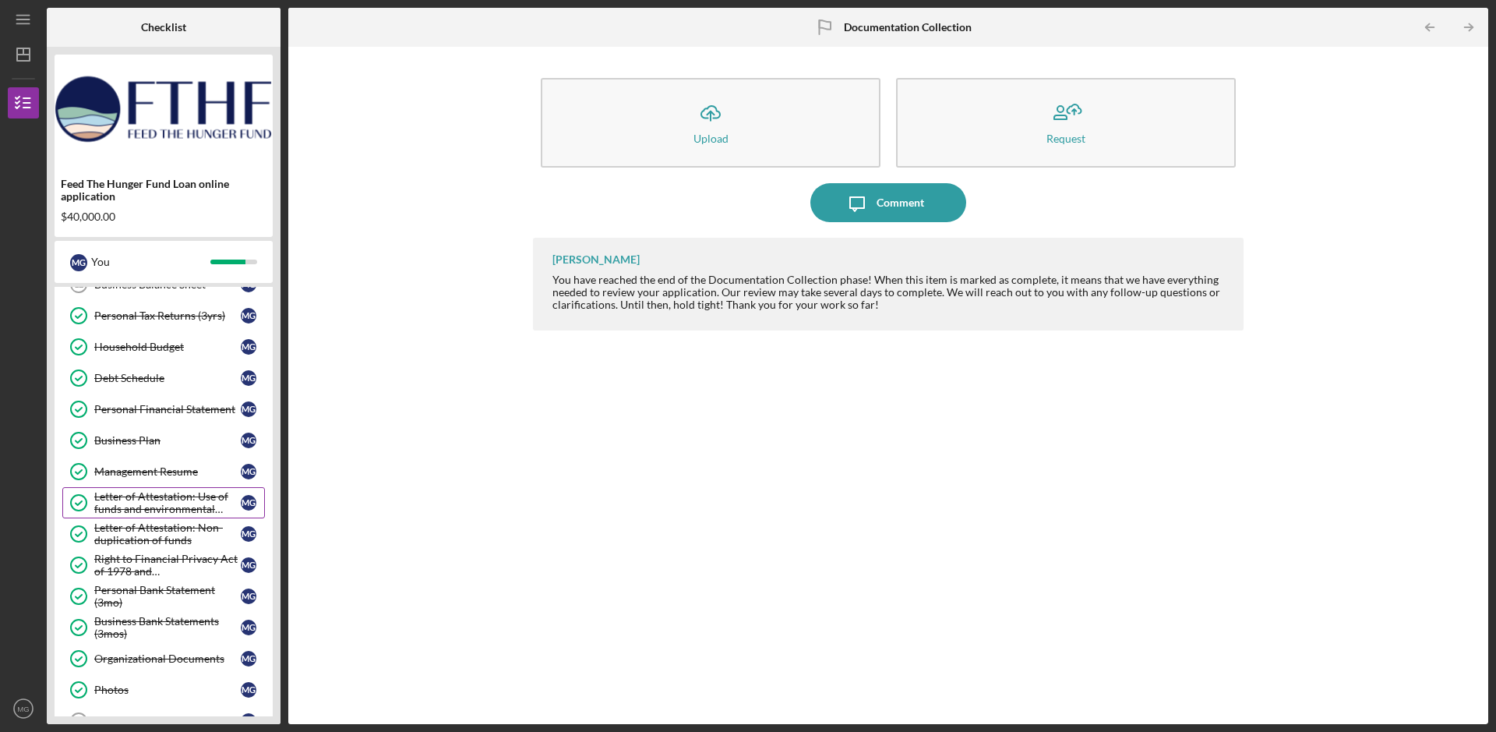
scroll to position [605, 0]
